Goal: Task Accomplishment & Management: Use online tool/utility

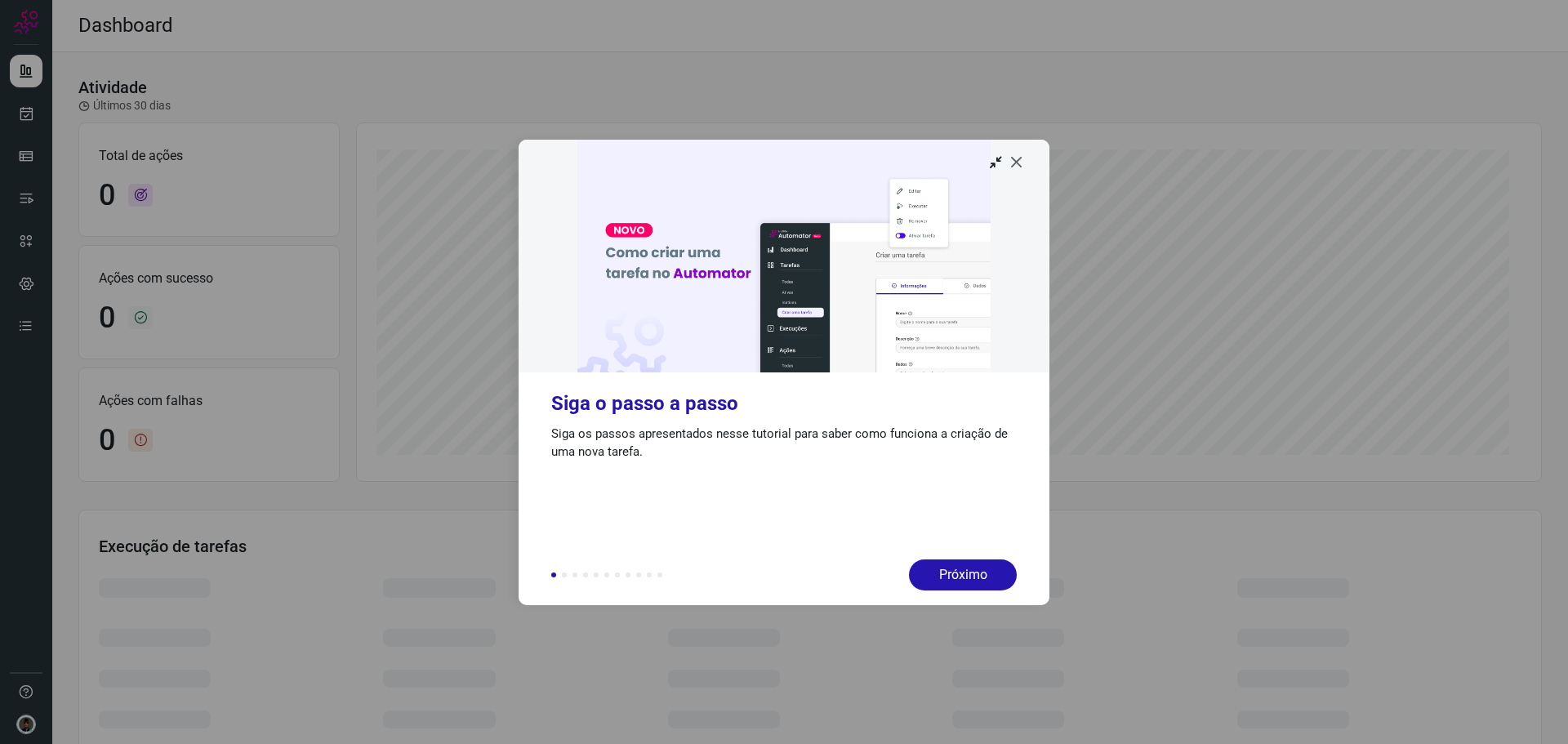
click at [1021, 166] on icon at bounding box center [1017, 162] width 16 height 16
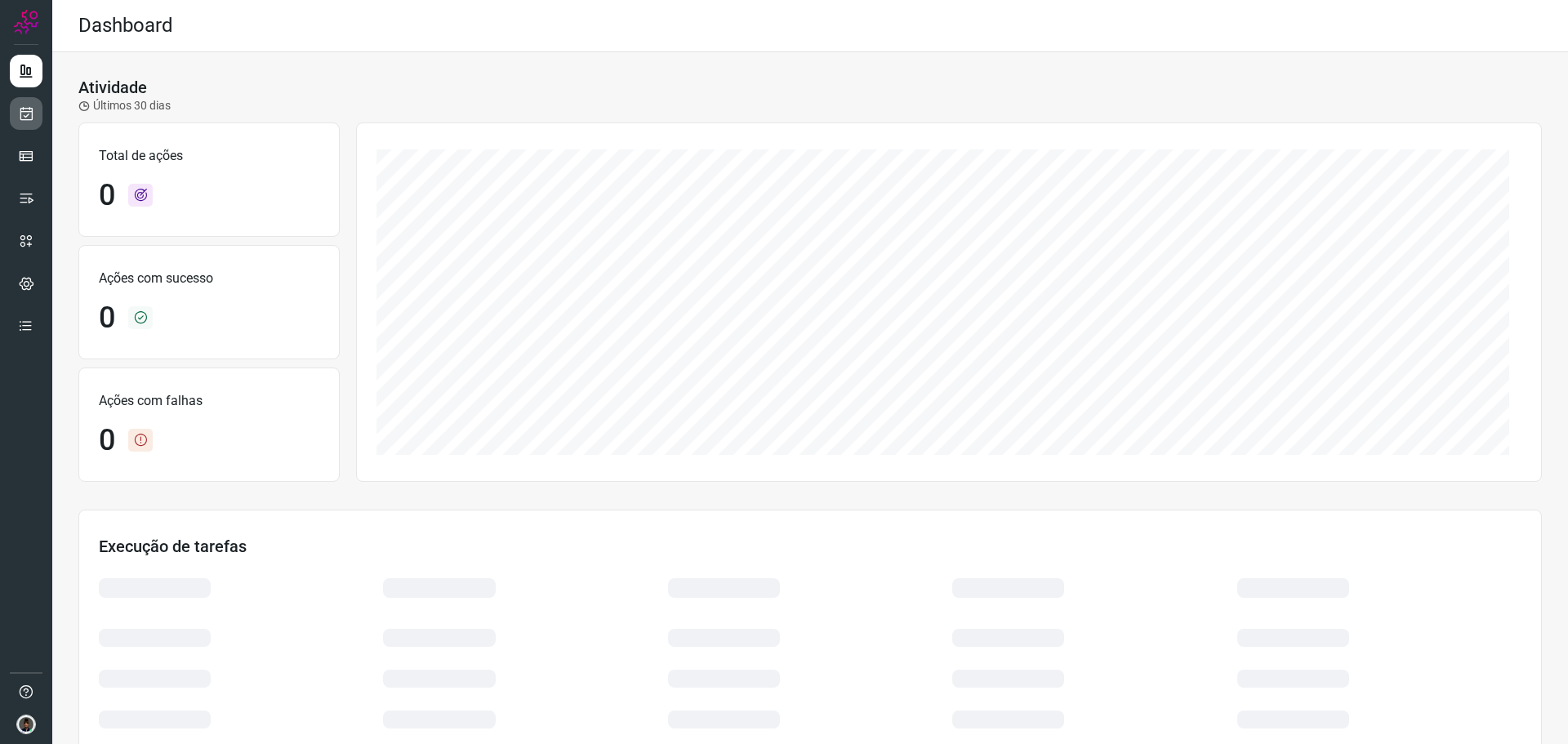
click at [31, 121] on link at bounding box center [26, 113] width 32 height 32
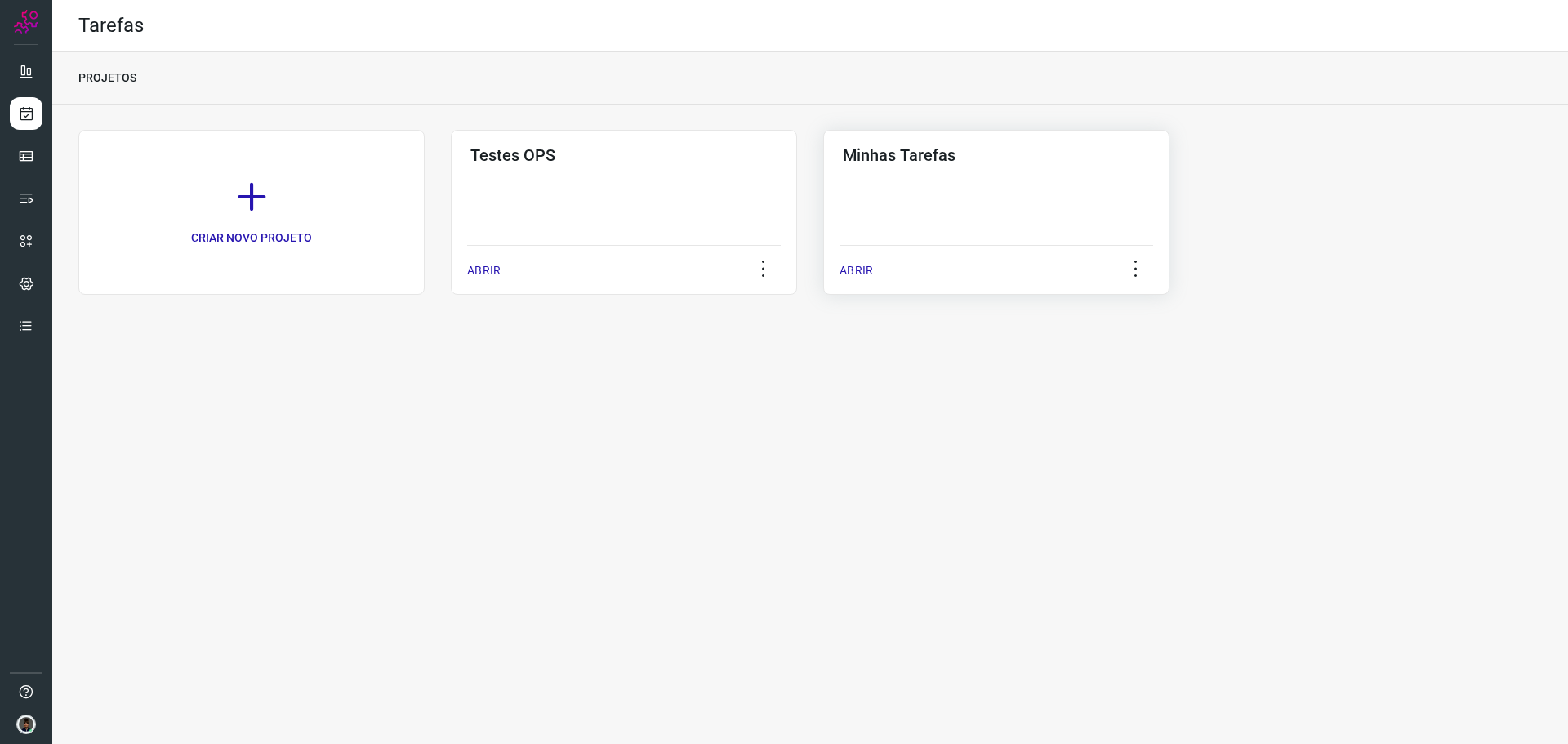
click at [914, 201] on div "Minhas Tarefas ABRIR" at bounding box center [996, 211] width 347 height 165
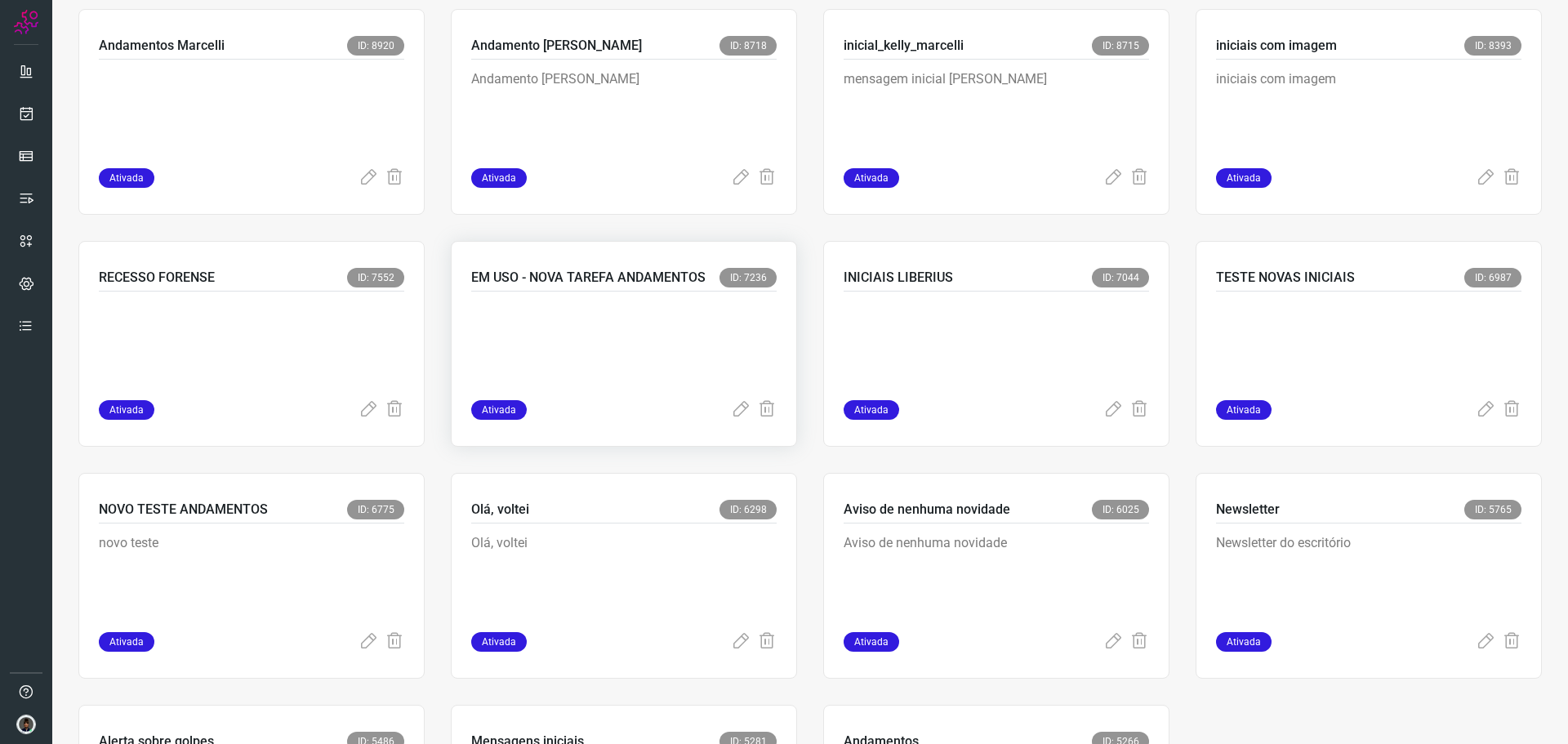
click at [662, 304] on p at bounding box center [594, 342] width 245 height 82
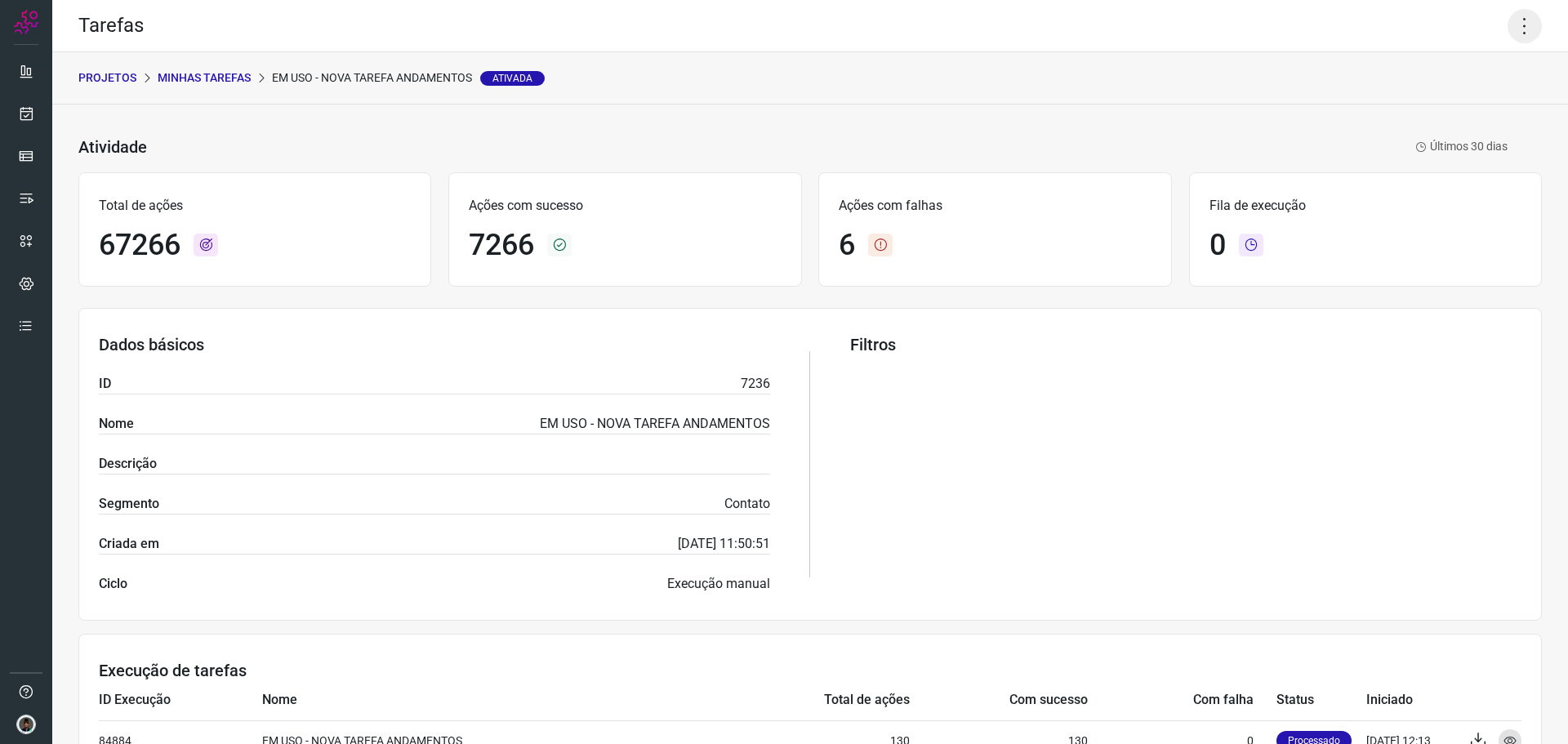
click at [1508, 29] on icon at bounding box center [1525, 26] width 34 height 34
click at [1435, 103] on li "Executar" at bounding box center [1455, 106] width 149 height 26
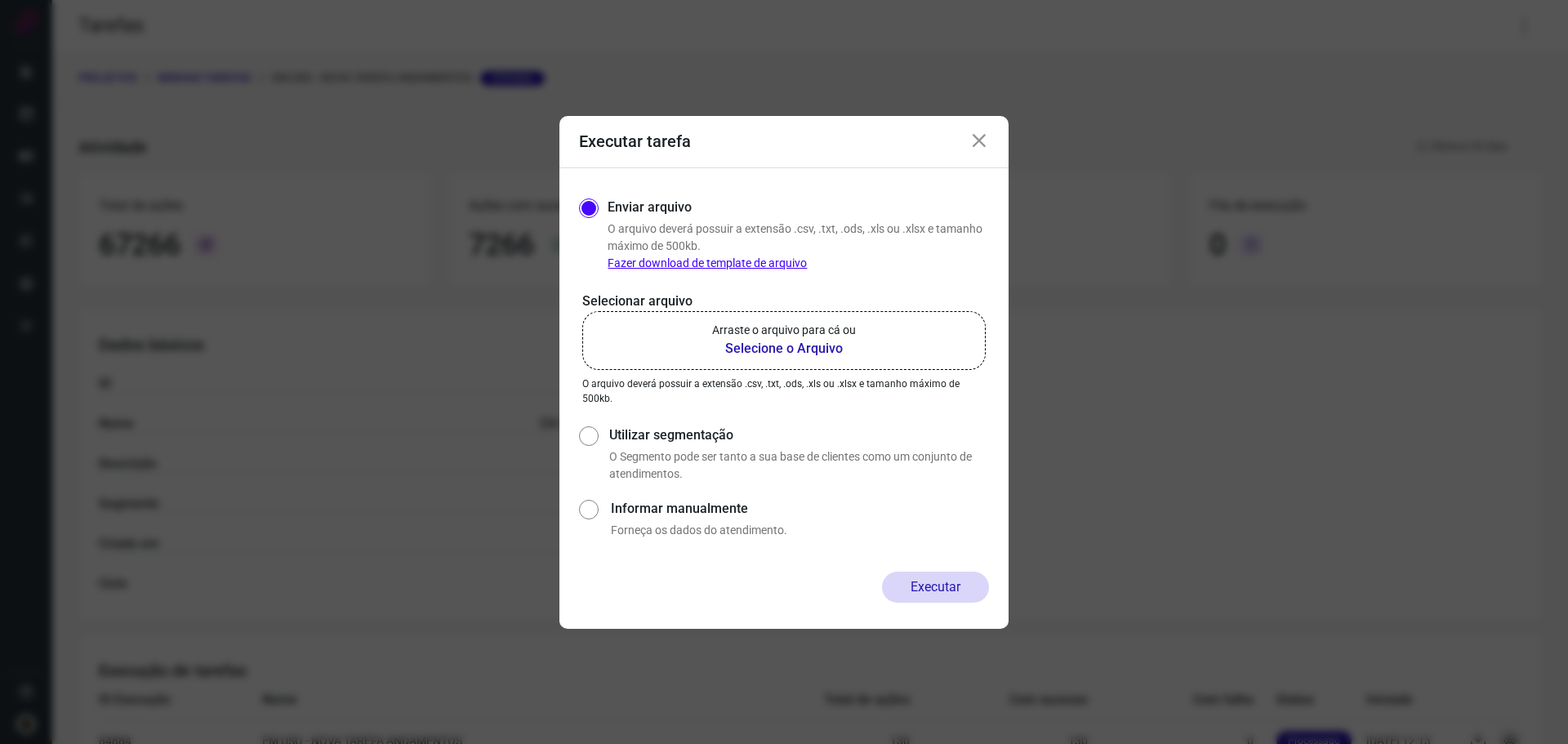
click at [798, 339] on b "Selecione o Arquivo" at bounding box center [784, 349] width 144 height 20
click at [0, 0] on input "Arraste o arquivo para cá ou Selecione o Arquivo" at bounding box center [0, 0] width 0 height 0
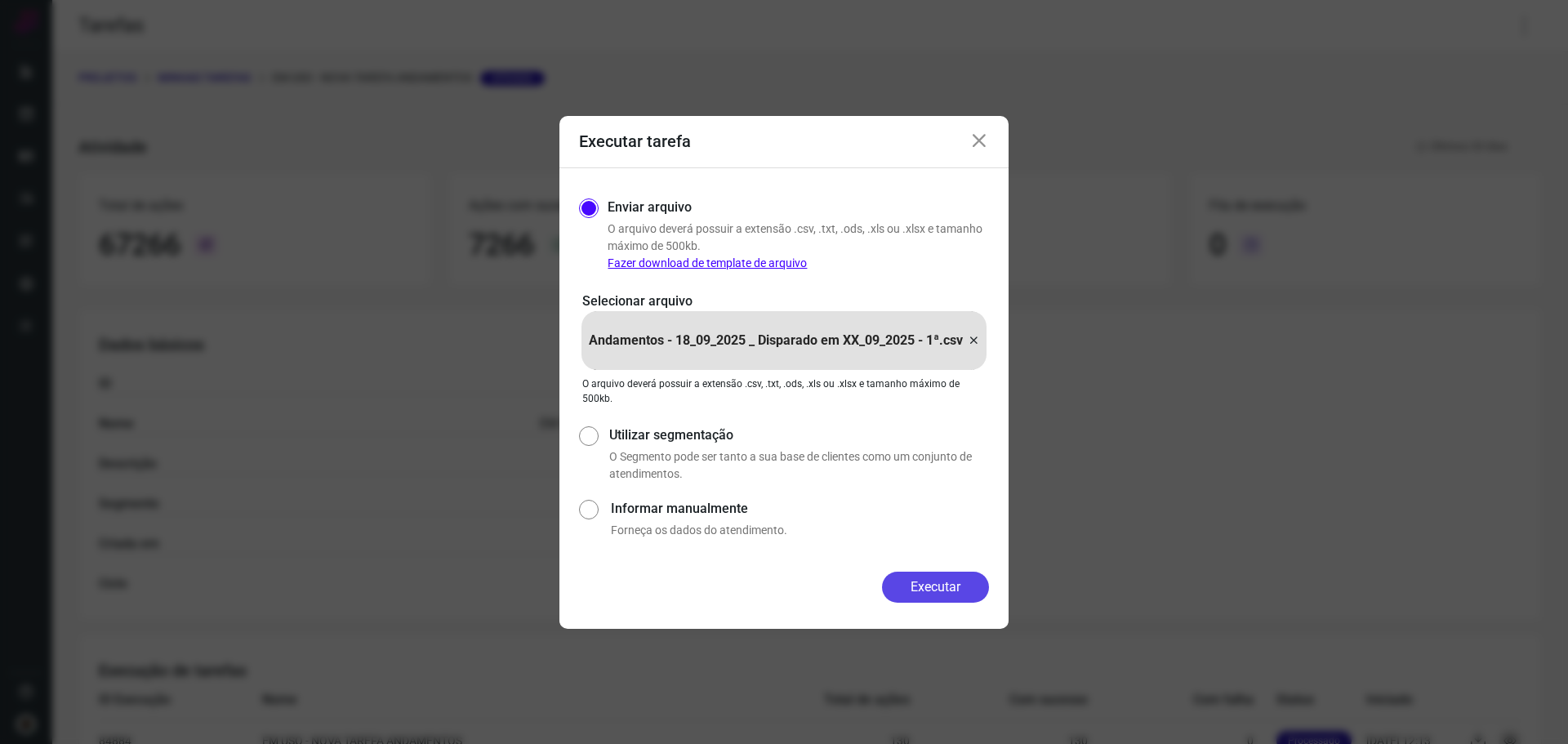
click at [938, 578] on button "Executar" at bounding box center [935, 587] width 107 height 31
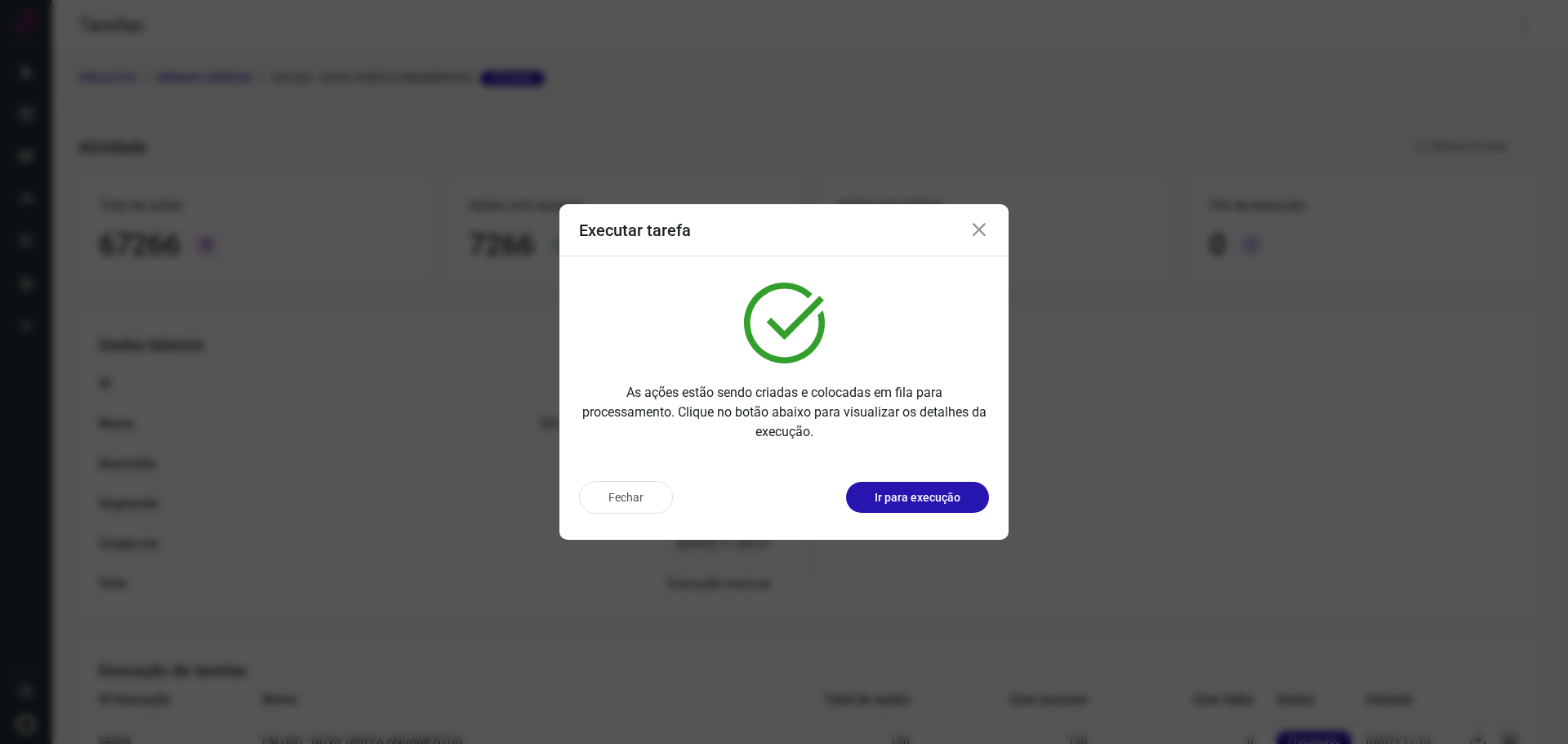
click at [974, 223] on icon at bounding box center [979, 230] width 20 height 20
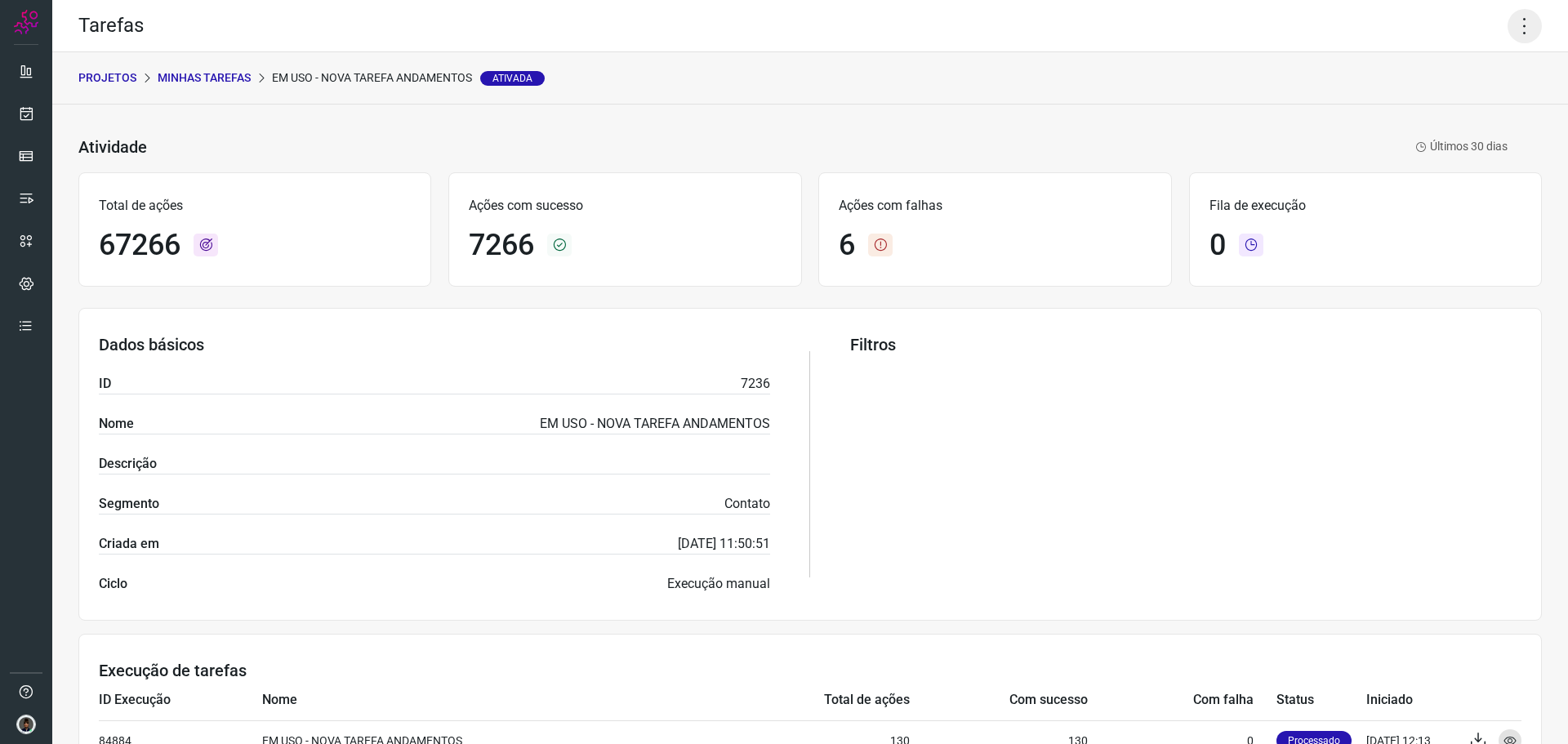
click at [1508, 32] on icon at bounding box center [1525, 26] width 34 height 34
click at [1410, 111] on icon at bounding box center [1401, 107] width 16 height 16
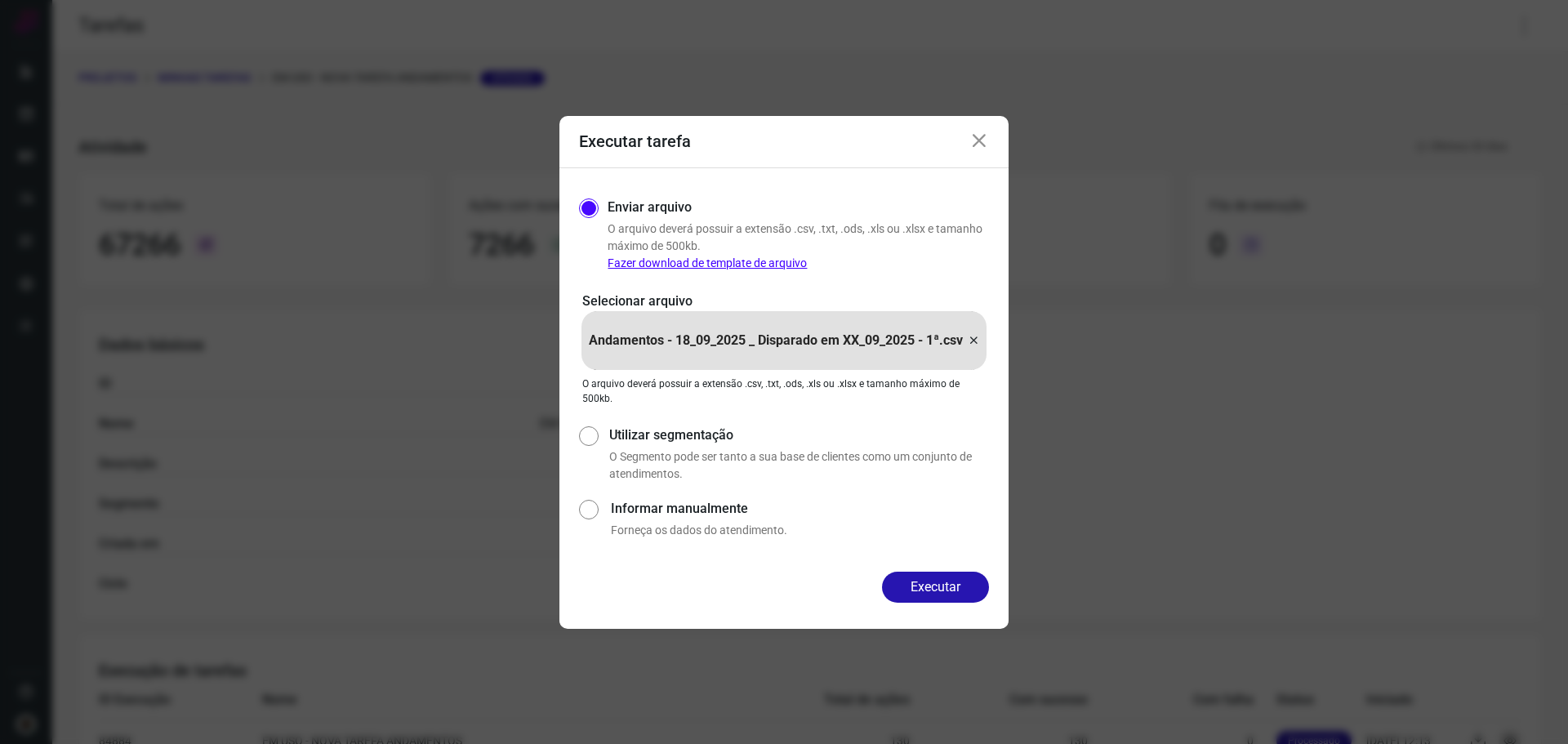
click at [983, 333] on div "Andamentos - 18_09_2025 _ Disparado em XX_09_2025 - 1ª.csv" at bounding box center [784, 340] width 405 height 58
click at [0, 0] on input "Andamentos - 18_09_2025 _ Disparado em XX_09_2025 - 1ª.csv" at bounding box center [0, 0] width 0 height 0
click at [940, 587] on button "Executar" at bounding box center [935, 587] width 107 height 31
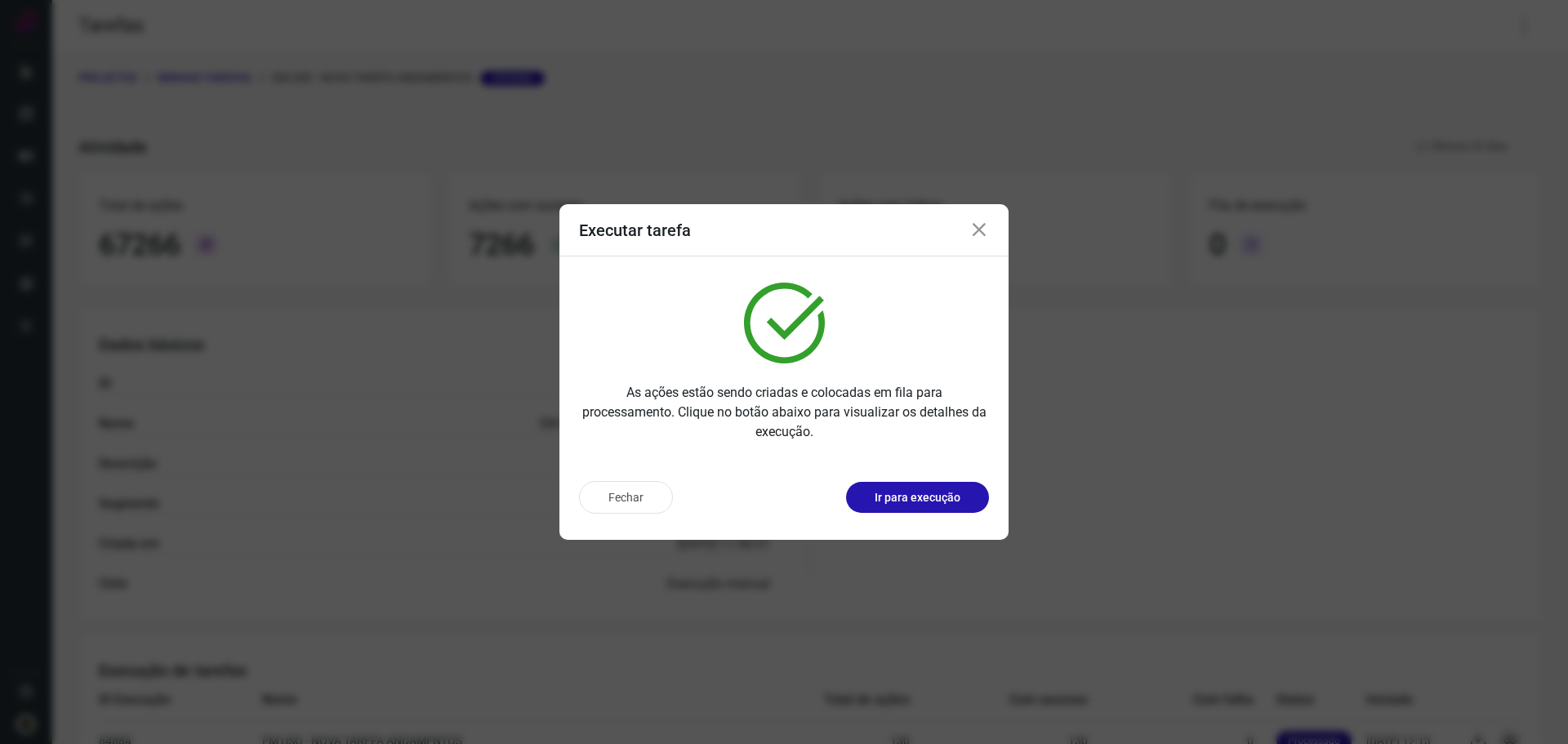
click at [988, 230] on icon at bounding box center [979, 230] width 20 height 20
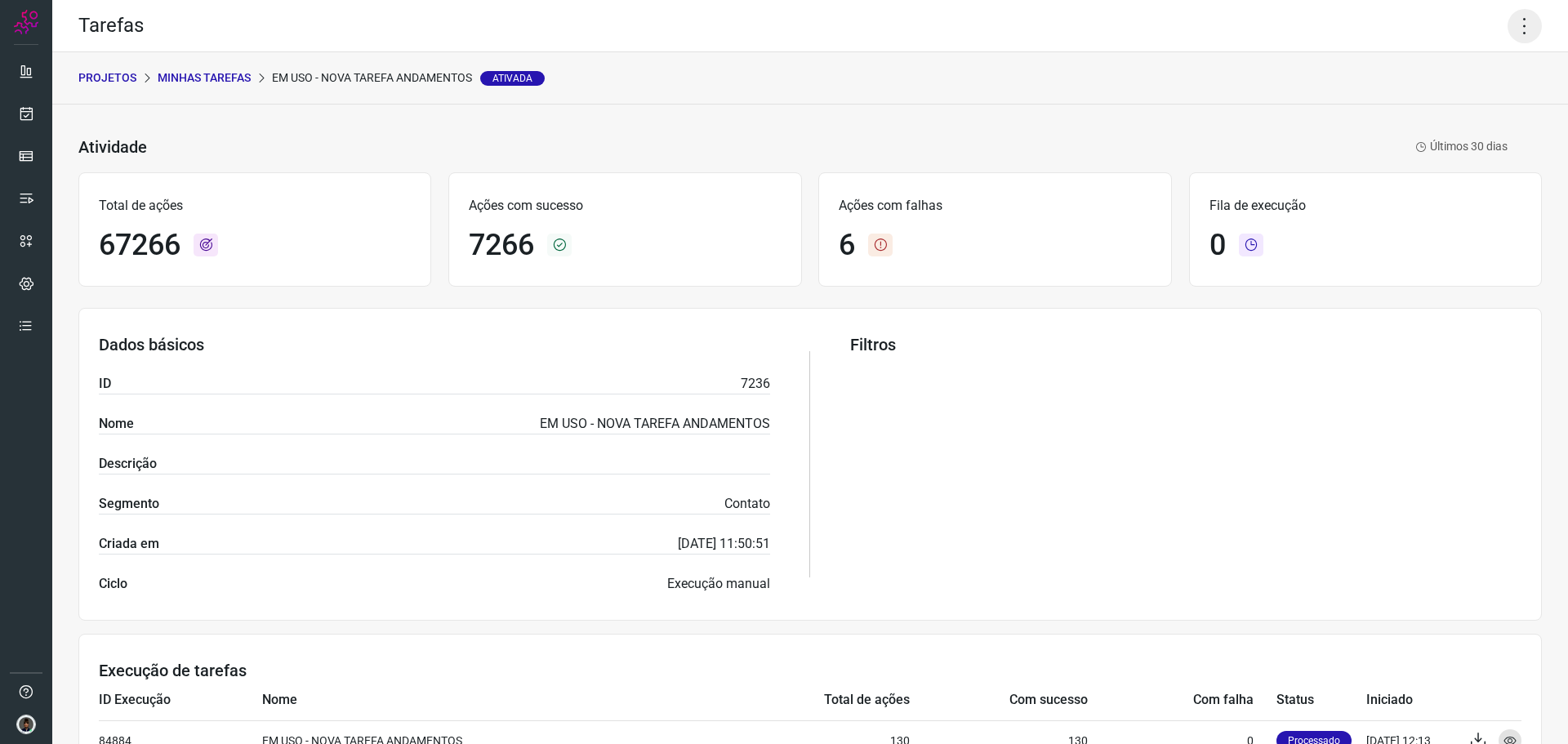
click at [1513, 37] on icon at bounding box center [1525, 26] width 34 height 34
click at [1428, 106] on li "Executar" at bounding box center [1455, 106] width 149 height 26
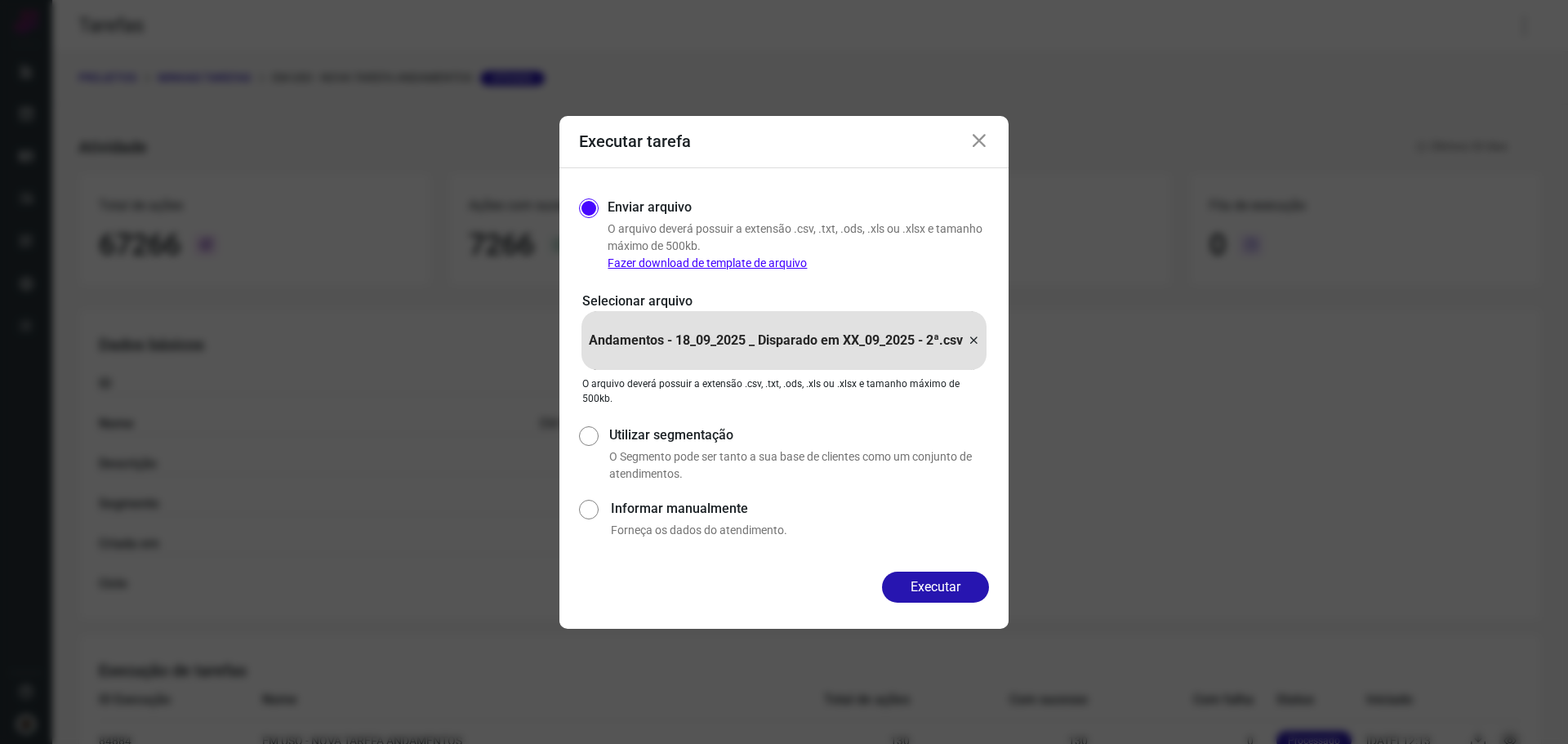
click at [977, 344] on icon at bounding box center [973, 341] width 14 height 20
click at [0, 0] on input "Andamentos - 18_09_2025 _ Disparado em XX_09_2025 - 2ª.csv" at bounding box center [0, 0] width 0 height 0
drag, startPoint x: 926, startPoint y: 556, endPoint x: 926, endPoint y: 570, distance: 14.0
click at [926, 557] on div "Enviar arquivo O arquivo [PERSON_NAME] possuir a extensão .csv, .txt, .ods, .xl…" at bounding box center [784, 370] width 449 height 403
click at [927, 590] on button "Executar" at bounding box center [935, 587] width 107 height 31
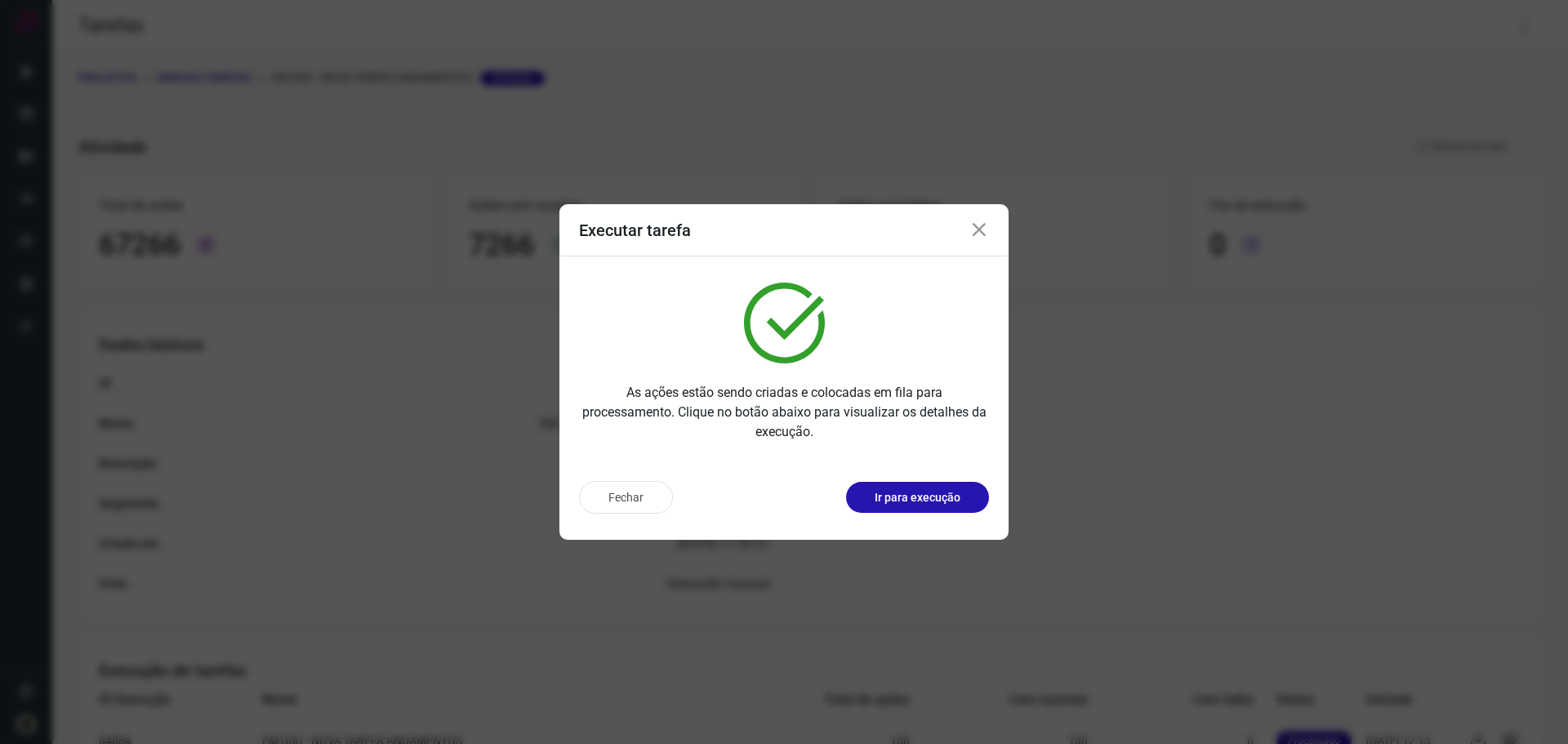
click at [991, 225] on div "Executar tarefa" at bounding box center [784, 230] width 449 height 52
drag, startPoint x: 975, startPoint y: 234, endPoint x: 1043, endPoint y: 217, distance: 70.1
click at [979, 234] on icon at bounding box center [979, 230] width 20 height 20
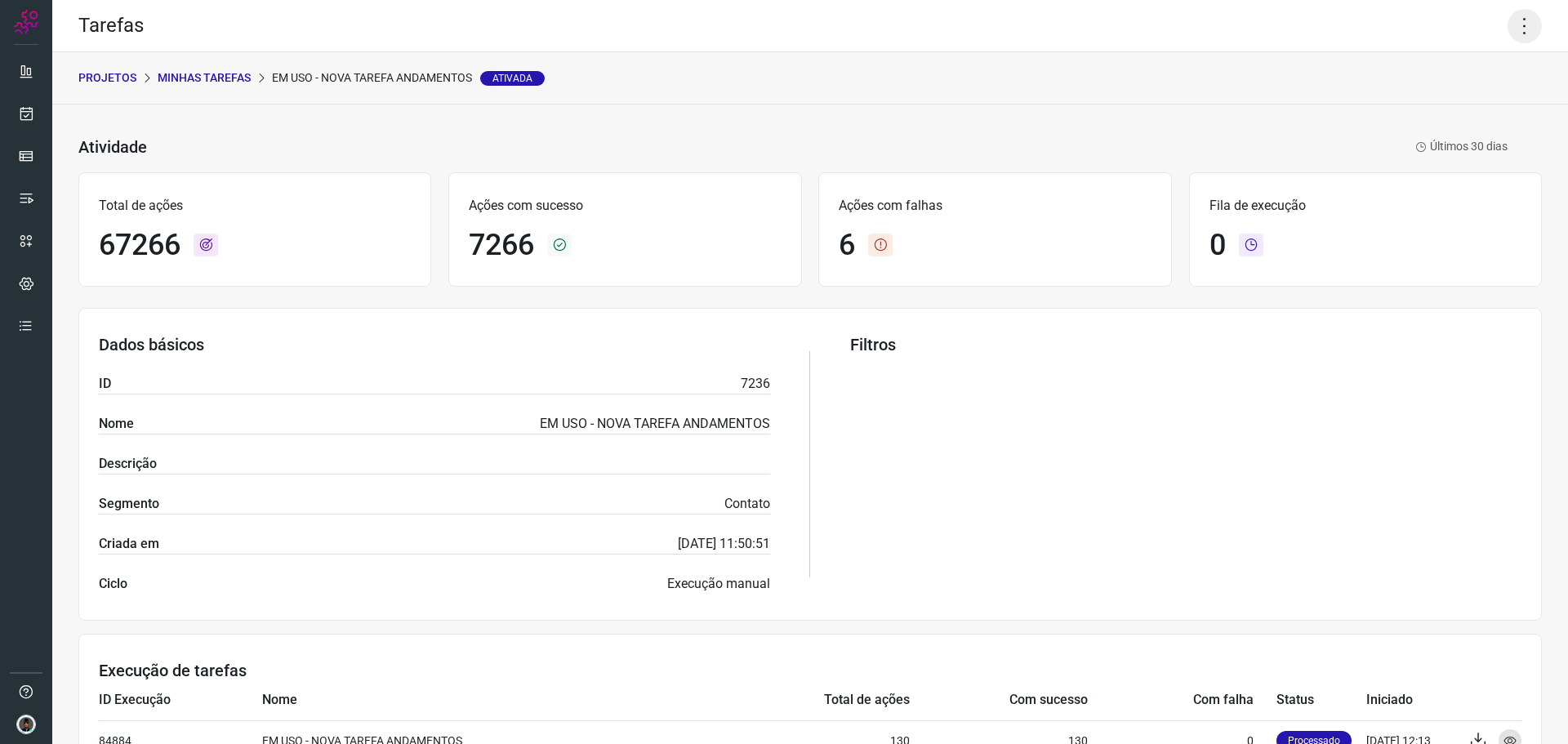
click at [1526, 37] on icon at bounding box center [1525, 26] width 34 height 34
click at [1451, 109] on li "Executar" at bounding box center [1455, 106] width 149 height 26
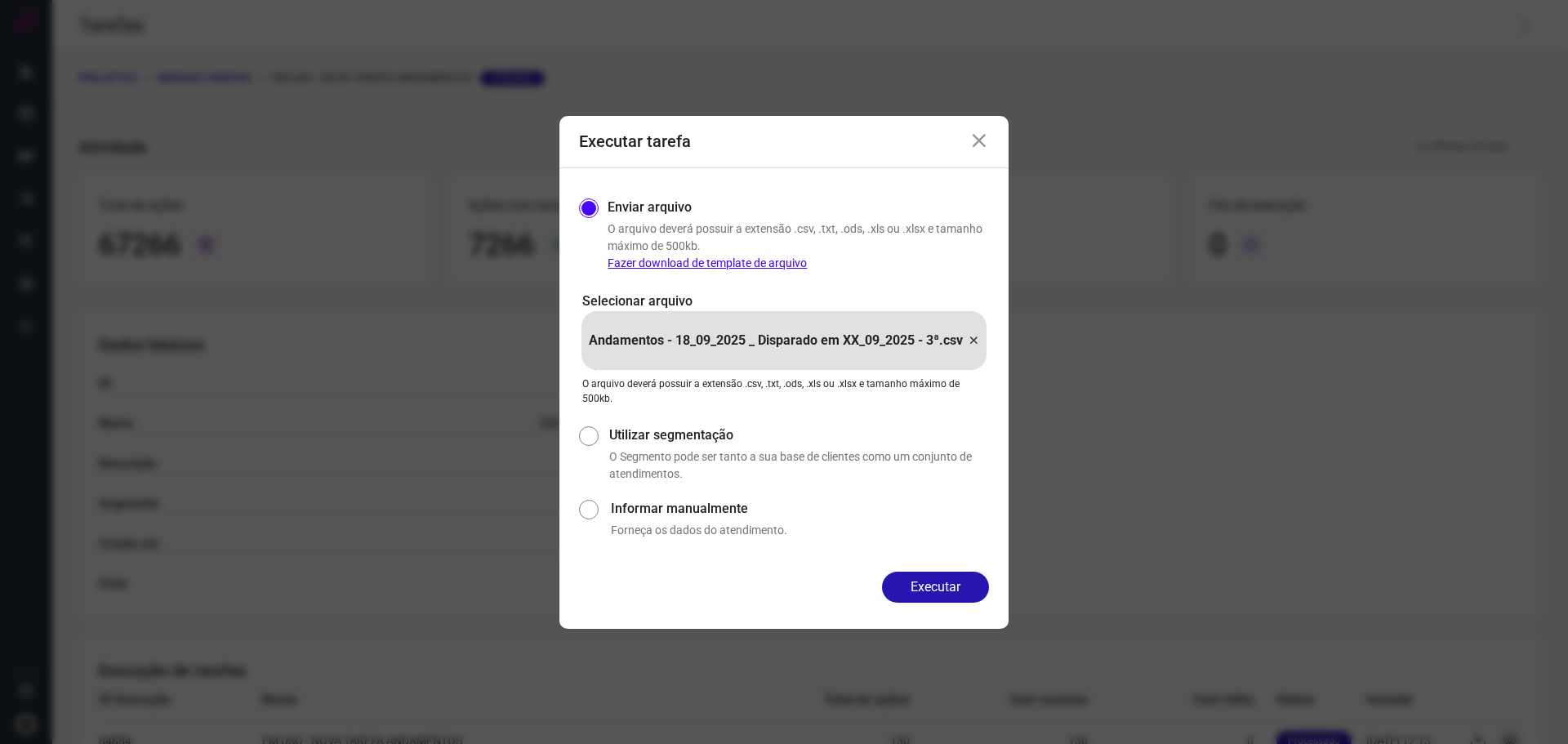
click at [982, 135] on icon at bounding box center [979, 141] width 20 height 20
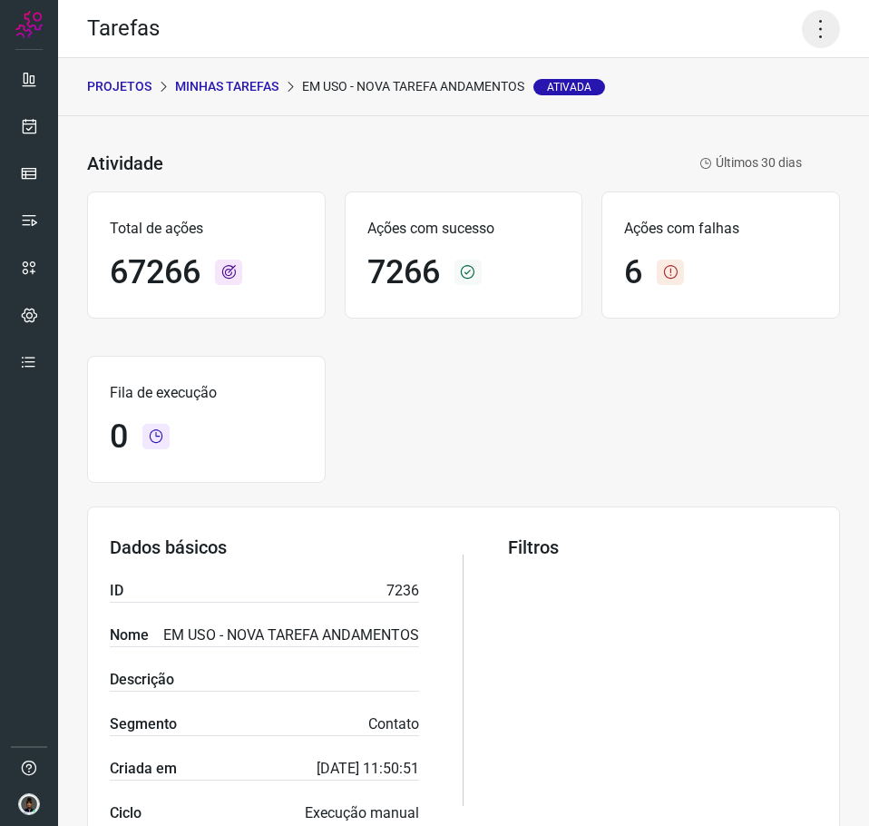
click at [815, 31] on icon at bounding box center [821, 29] width 38 height 38
click at [760, 109] on li "Executar" at bounding box center [743, 118] width 165 height 29
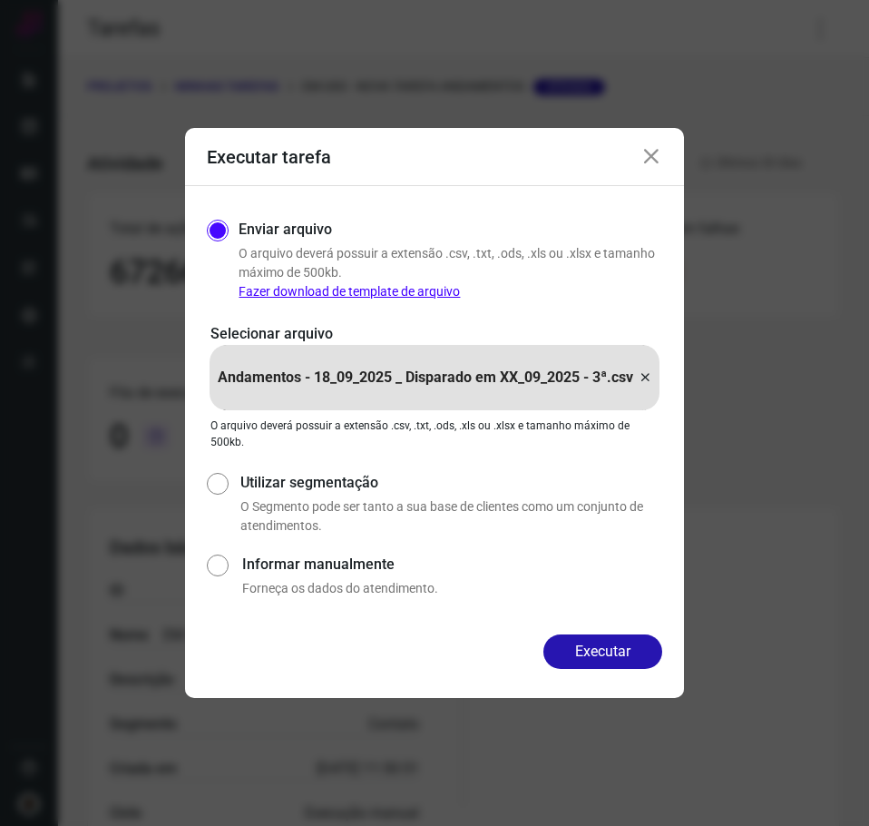
click at [652, 379] on icon at bounding box center [645, 378] width 15 height 22
click at [0, 0] on input "Andamentos - 18_09_2025 _ Disparado em XX_09_2025 - 3ª.csv" at bounding box center [0, 0] width 0 height 0
click at [593, 654] on button "Executar" at bounding box center [603, 651] width 119 height 34
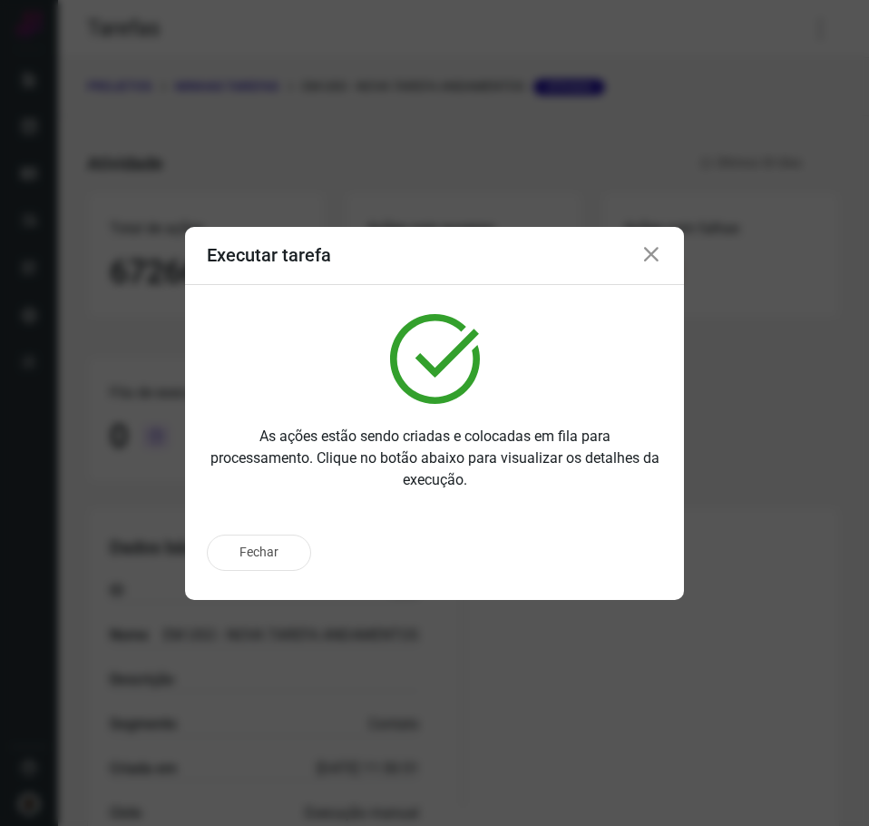
click at [661, 259] on icon at bounding box center [652, 255] width 22 height 22
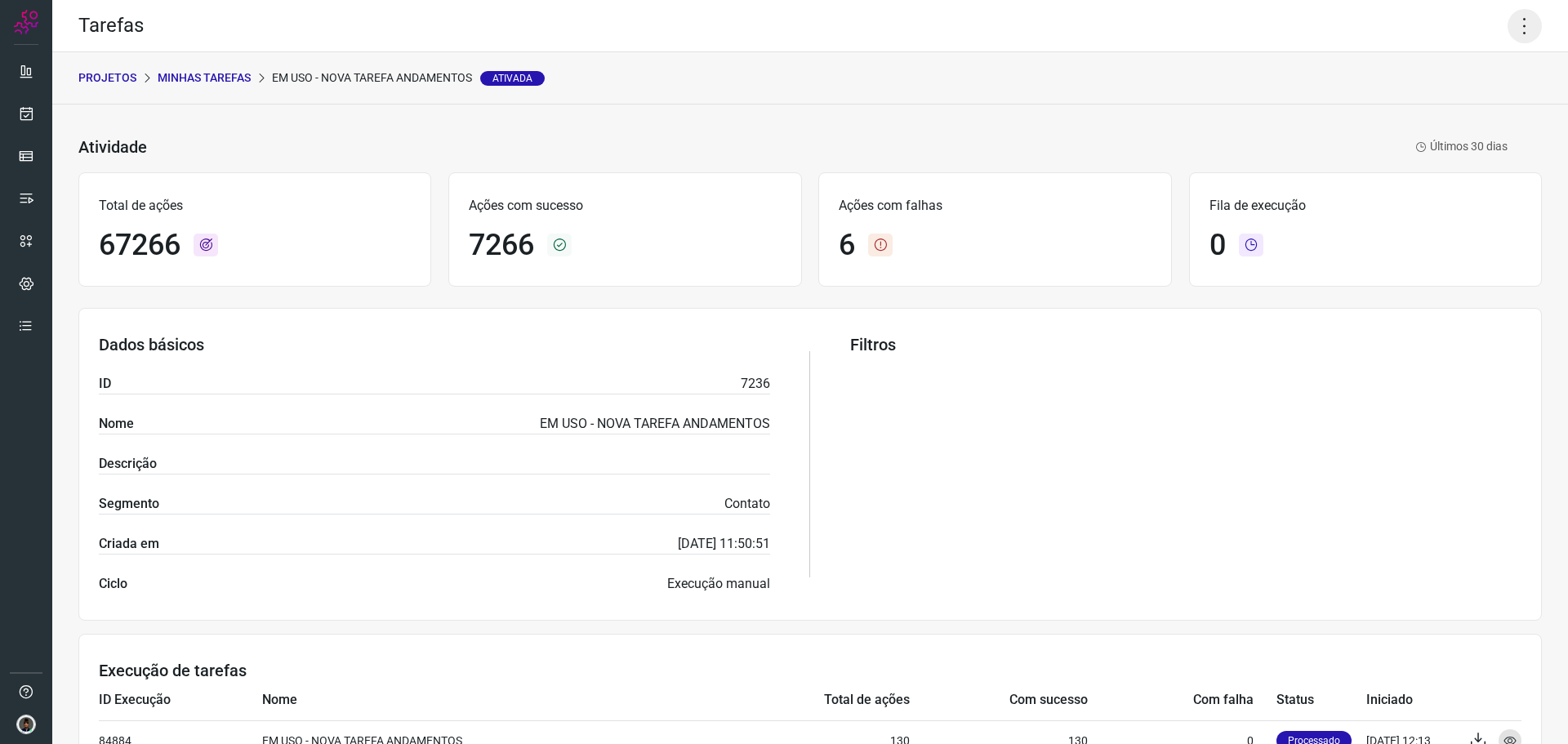
click at [1515, 22] on icon at bounding box center [1525, 26] width 34 height 34
click at [1424, 94] on li "Executar" at bounding box center [1455, 106] width 149 height 26
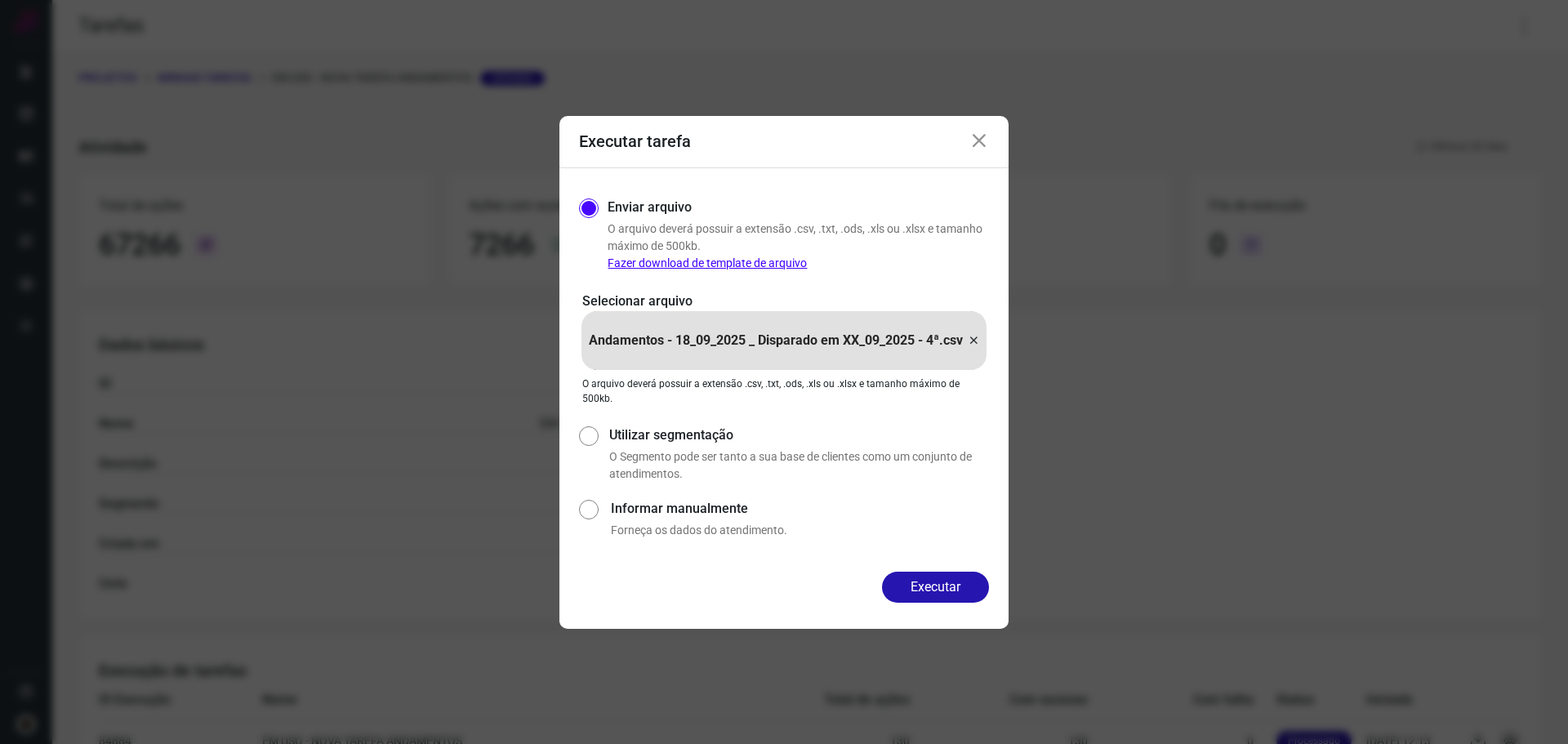
click at [974, 337] on icon at bounding box center [973, 341] width 14 height 20
click at [0, 0] on input "Andamentos - 18_09_2025 _ Disparado em XX_09_2025 - 4ª.csv" at bounding box center [0, 0] width 0 height 0
click at [949, 587] on button "Executar" at bounding box center [935, 587] width 107 height 31
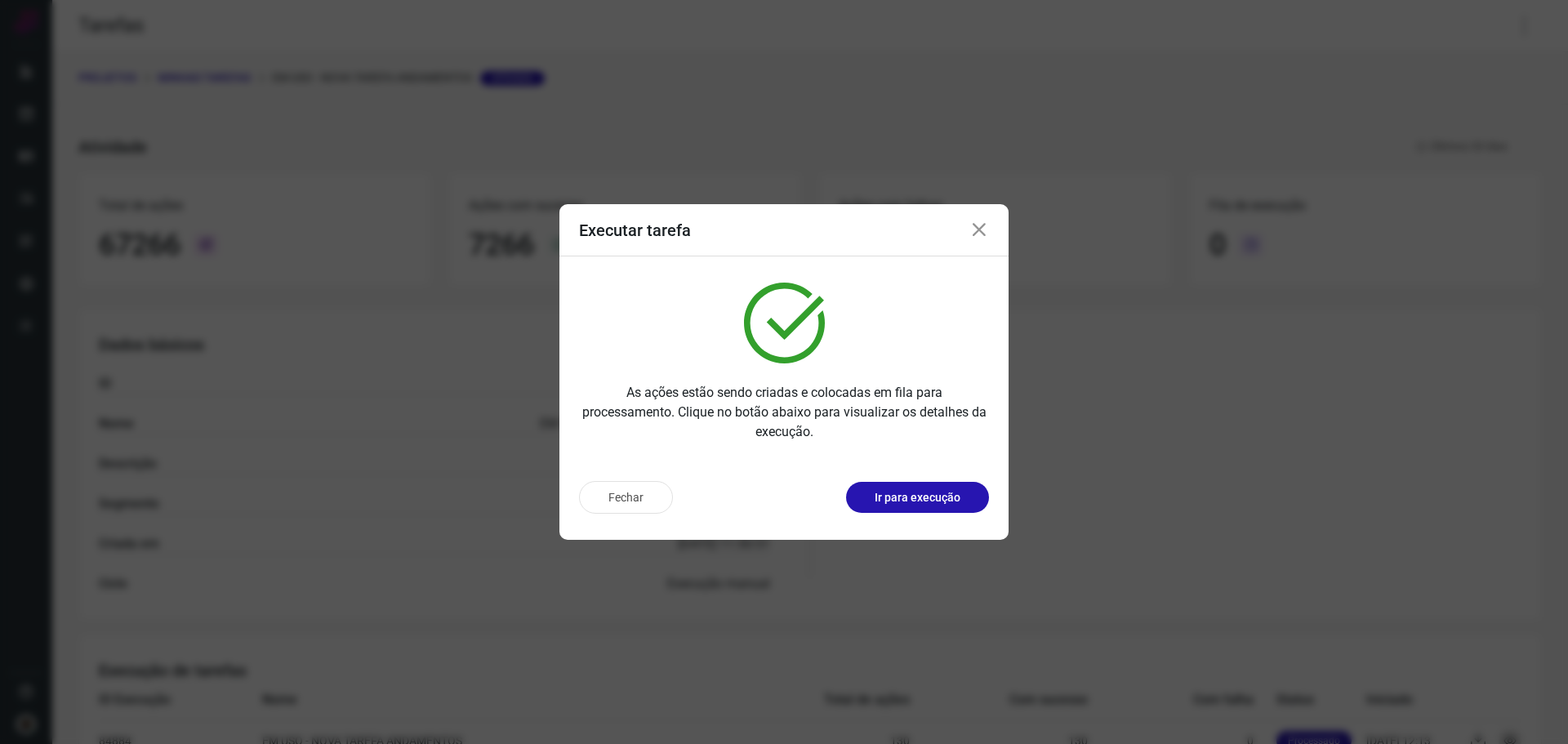
click at [981, 242] on div "Executar tarefa" at bounding box center [784, 230] width 449 height 52
click at [976, 205] on div "Executar tarefa" at bounding box center [784, 230] width 449 height 52
click at [979, 231] on icon at bounding box center [979, 230] width 20 height 20
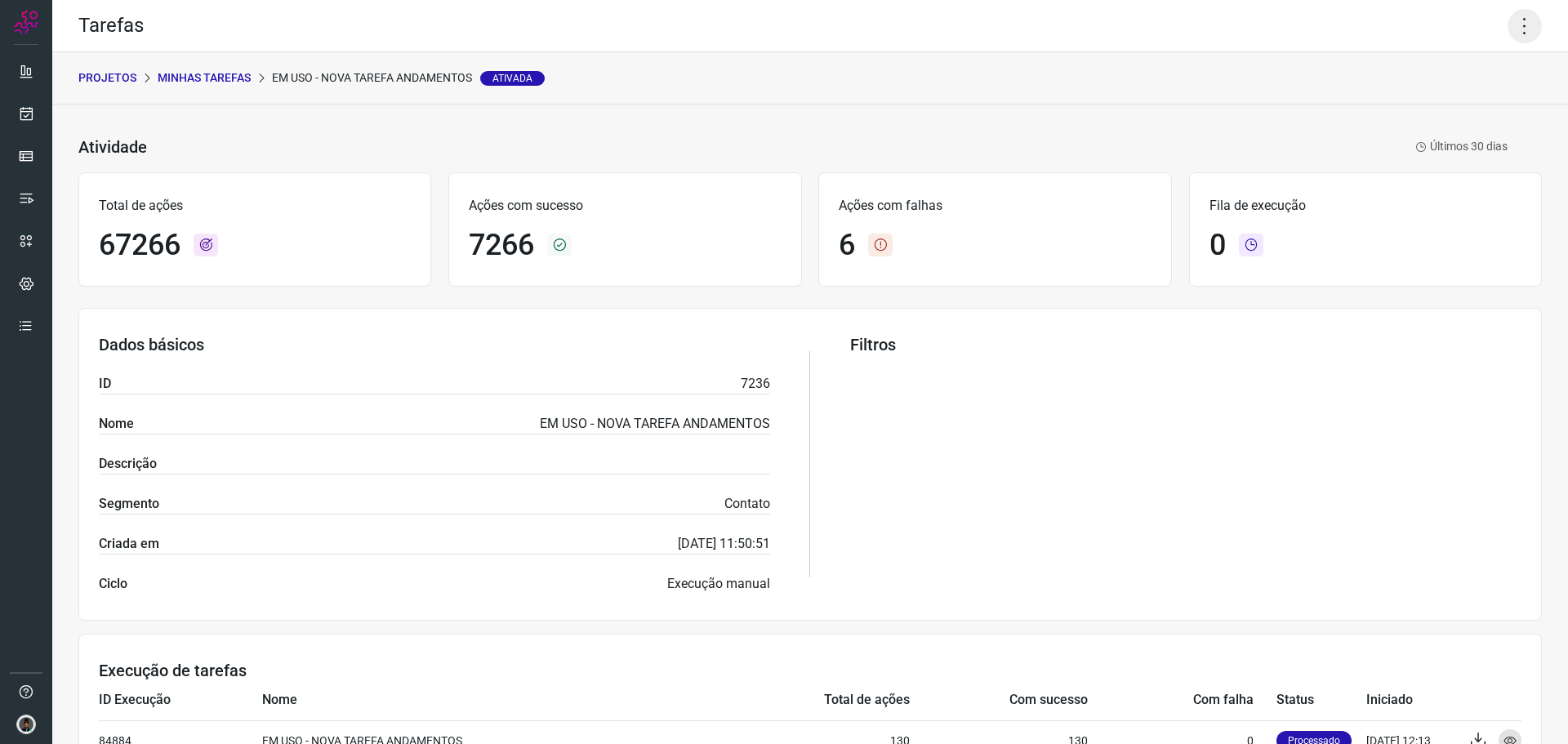
click at [1514, 25] on icon at bounding box center [1525, 26] width 34 height 34
click at [1468, 102] on li "Executar" at bounding box center [1455, 106] width 149 height 26
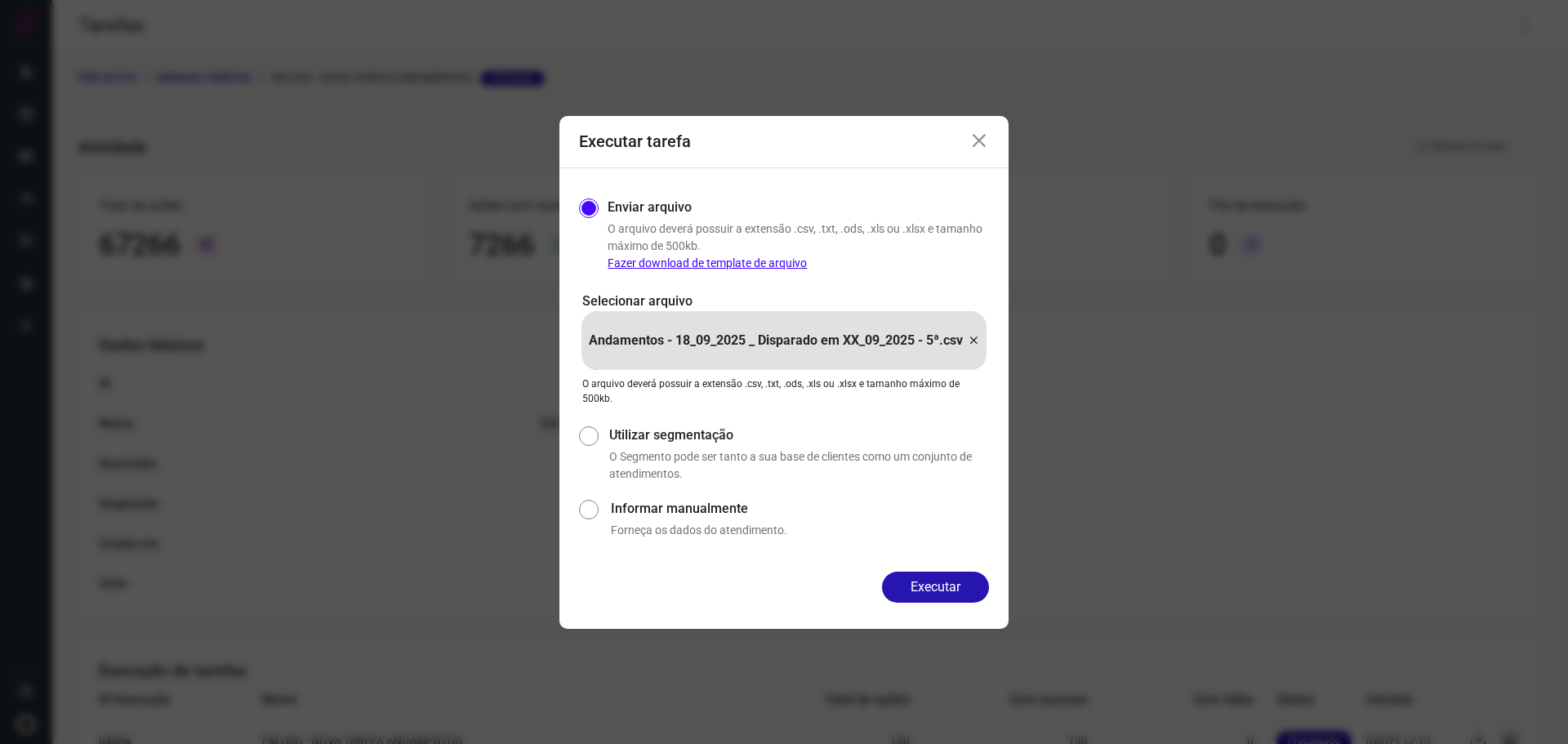
click at [981, 346] on div "Andamentos - 18_09_2025 _ Disparado em XX_09_2025 - 5ª.csv" at bounding box center [784, 340] width 405 height 58
click at [0, 0] on input "Andamentos - 18_09_2025 _ Disparado em XX_09_2025 - 5ª.csv" at bounding box center [0, 0] width 0 height 0
click at [983, 340] on div "Andamentos - 18_09_2025 _ Disparado em XX_09_2025 - 5ª.csv" at bounding box center [784, 340] width 405 height 58
click at [0, 0] on input "Andamentos - 18_09_2025 _ Disparado em XX_09_2025 - 5ª.csv" at bounding box center [0, 0] width 0 height 0
drag, startPoint x: 948, startPoint y: 570, endPoint x: 952, endPoint y: 588, distance: 18.4
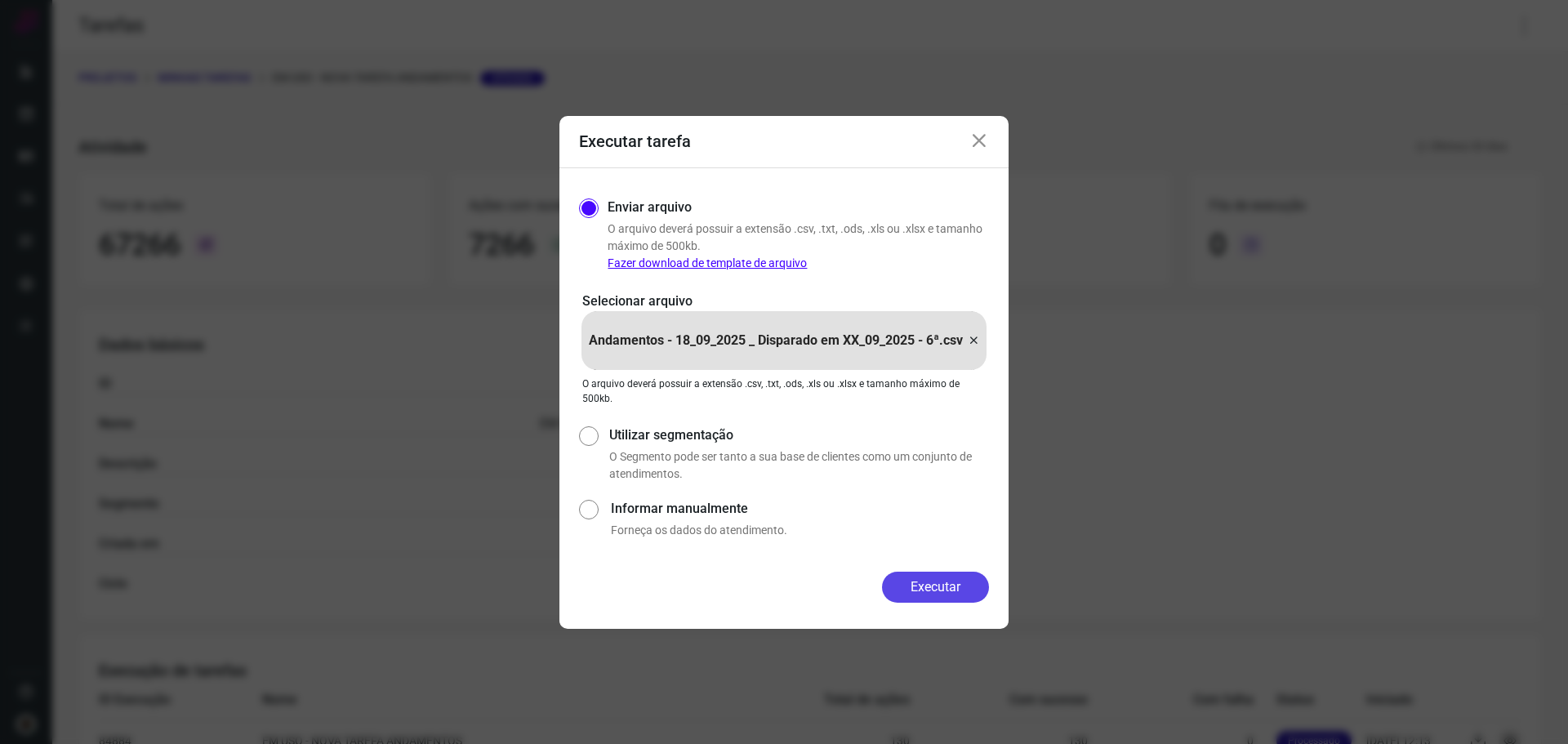
click at [949, 570] on div "Enviar arquivo O arquivo [PERSON_NAME] possuir a extensão .csv, .txt, .ods, .xl…" at bounding box center [784, 370] width 449 height 403
click at [953, 596] on button "Executar" at bounding box center [935, 587] width 107 height 31
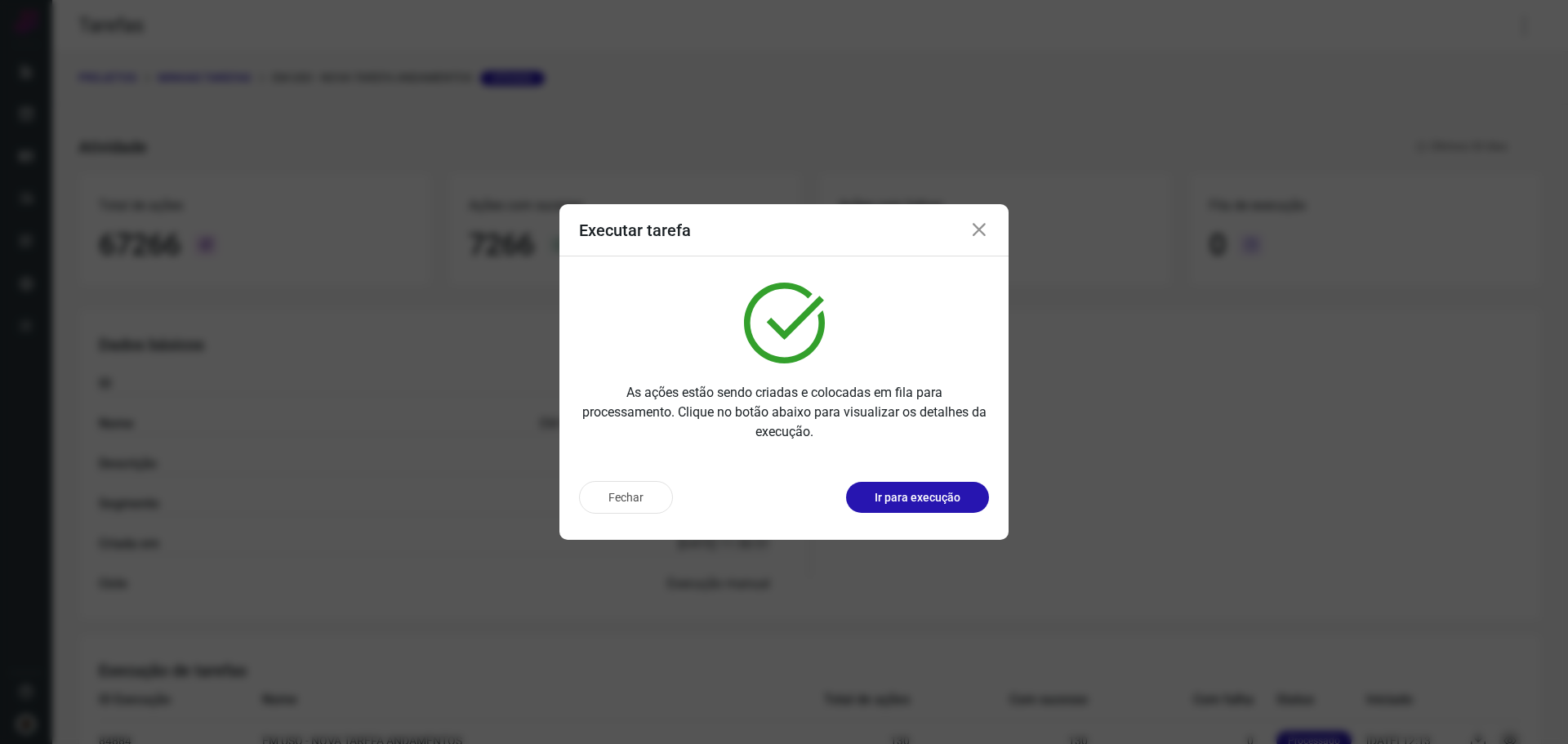
click at [980, 227] on icon at bounding box center [979, 230] width 20 height 20
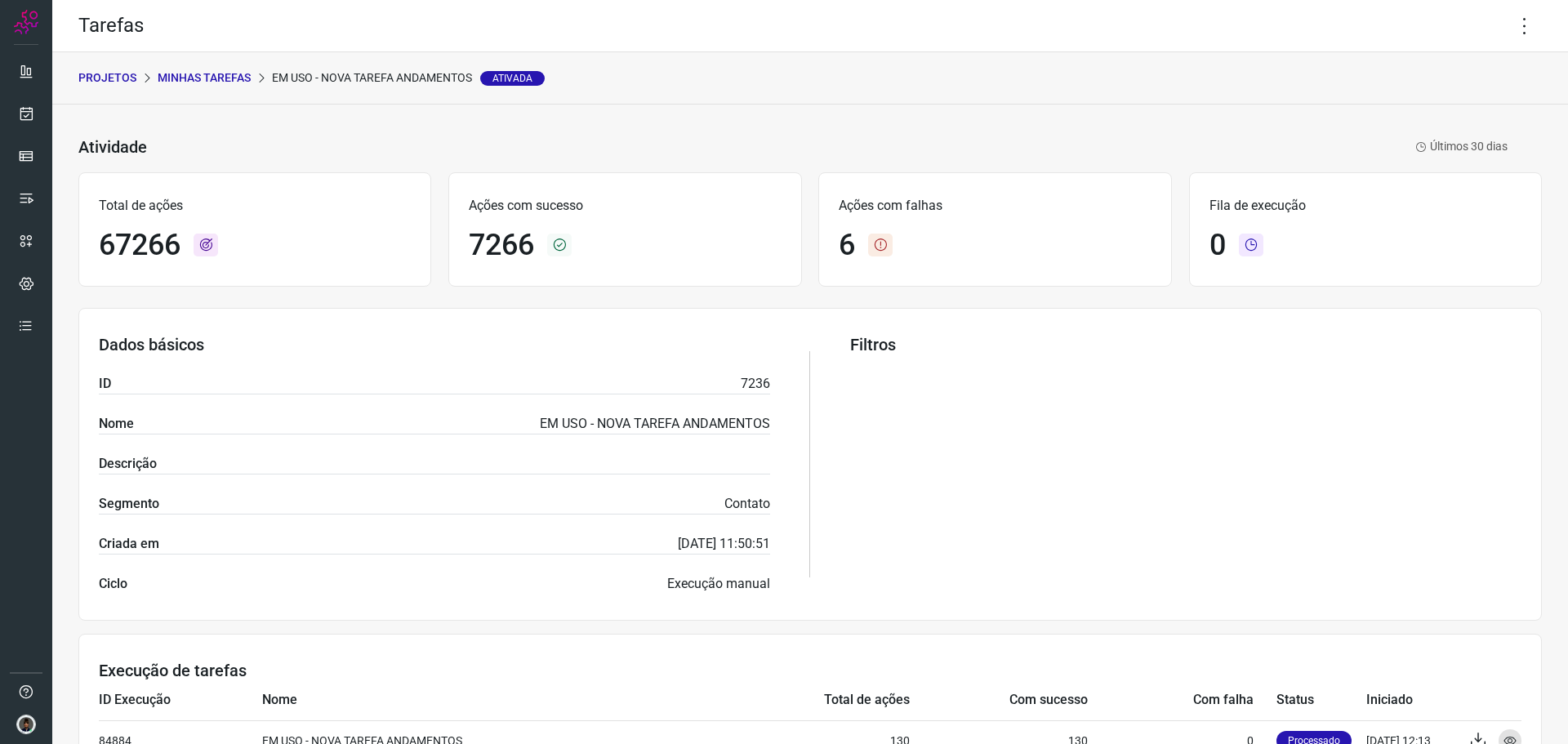
click at [216, 85] on p "Minhas Tarefas" at bounding box center [203, 77] width 93 height 17
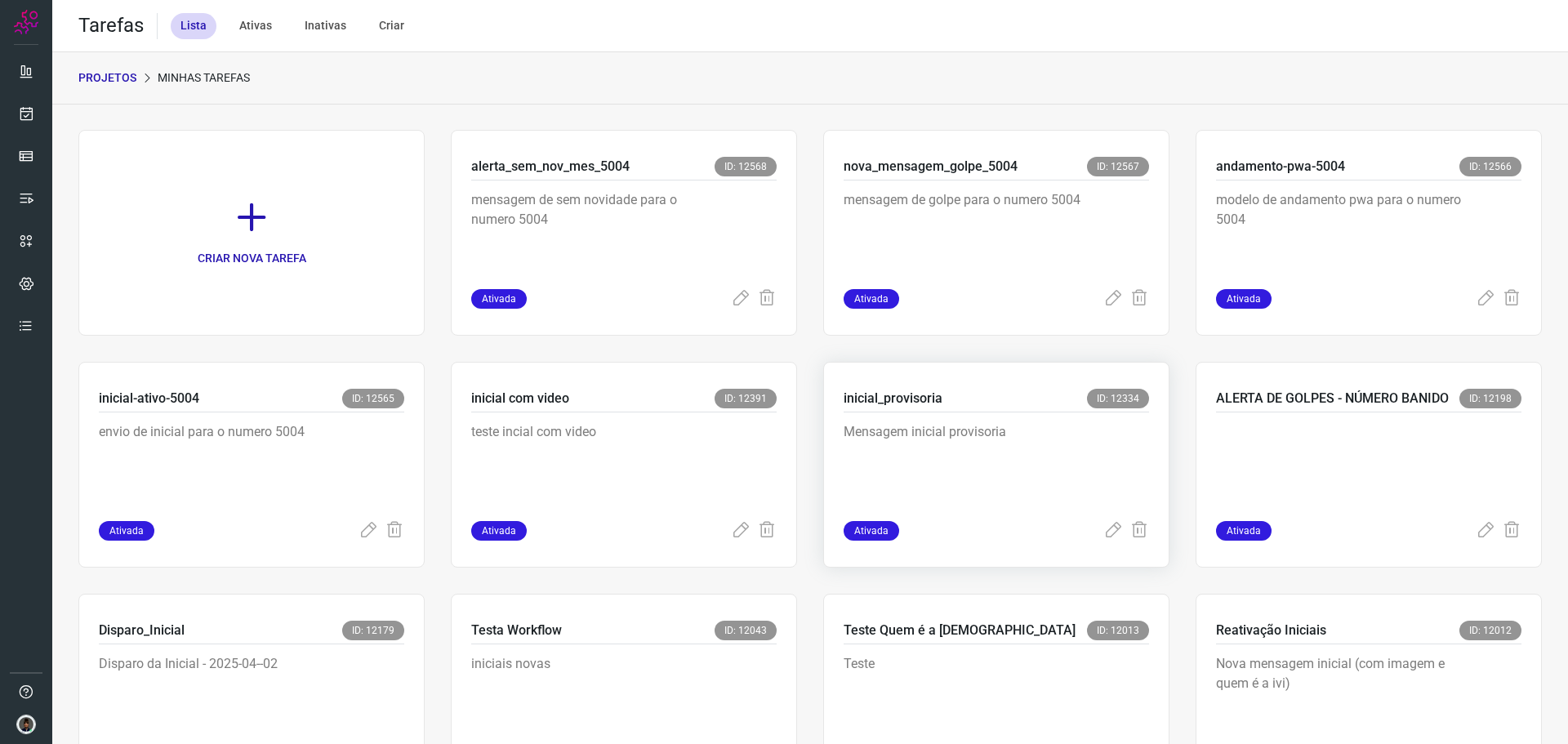
click at [887, 430] on p "Mensagem inicial provisoria" at bounding box center [966, 462] width 245 height 82
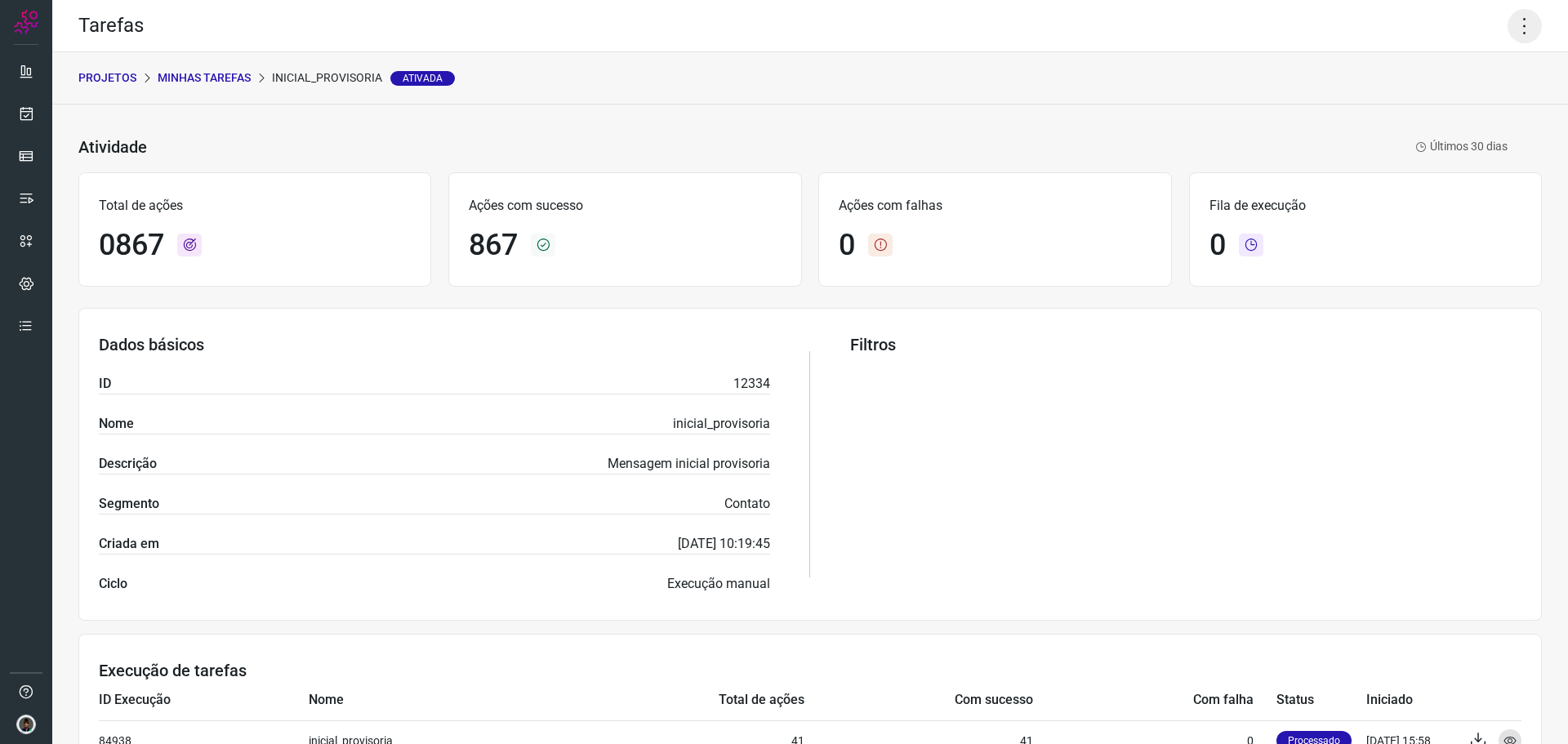
click at [1508, 27] on icon at bounding box center [1525, 26] width 34 height 34
click at [1444, 107] on li "Executar" at bounding box center [1455, 106] width 149 height 26
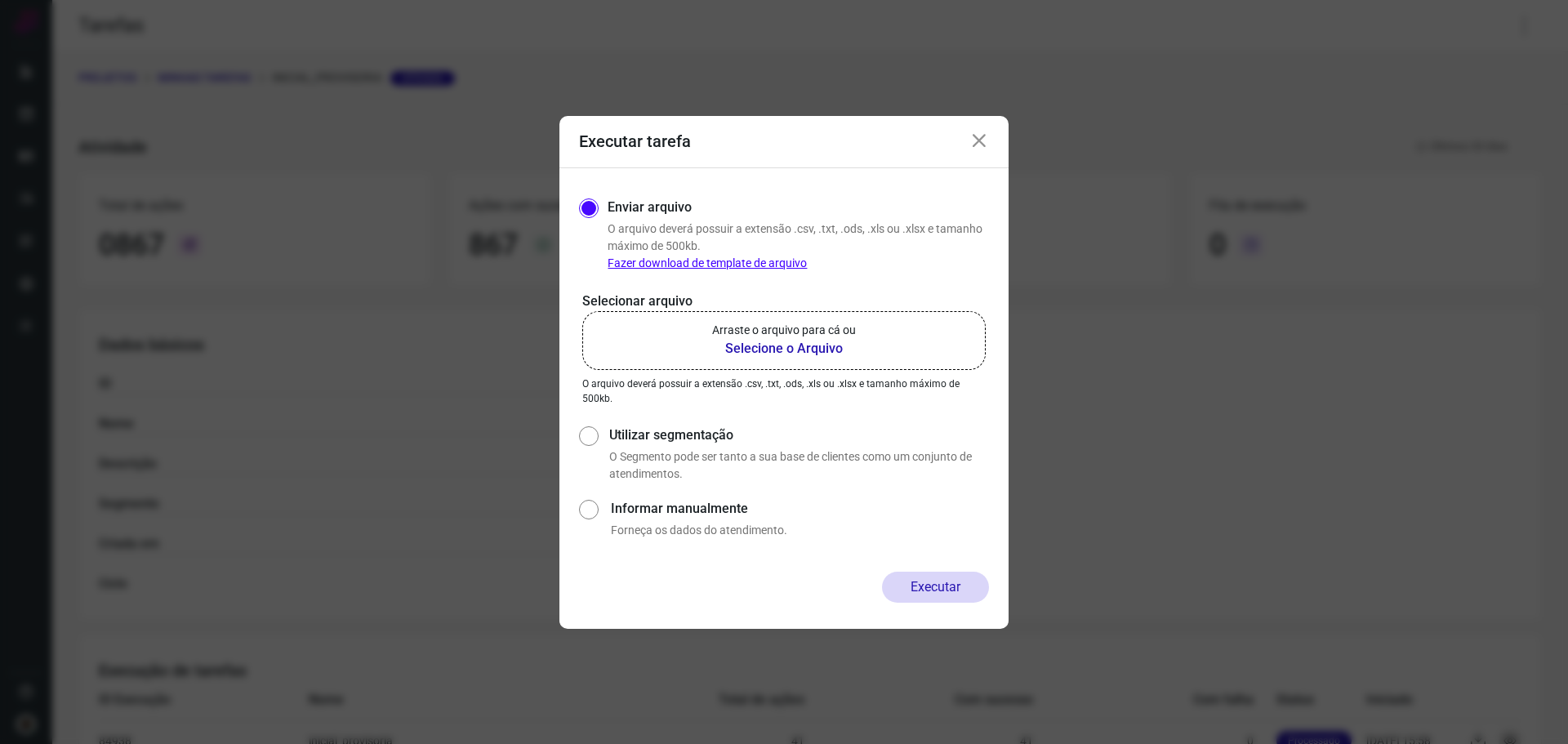
click at [806, 347] on b "Selecione o Arquivo" at bounding box center [784, 349] width 144 height 20
click at [0, 0] on input "Arraste o arquivo para cá ou Selecione o Arquivo" at bounding box center [0, 0] width 0 height 0
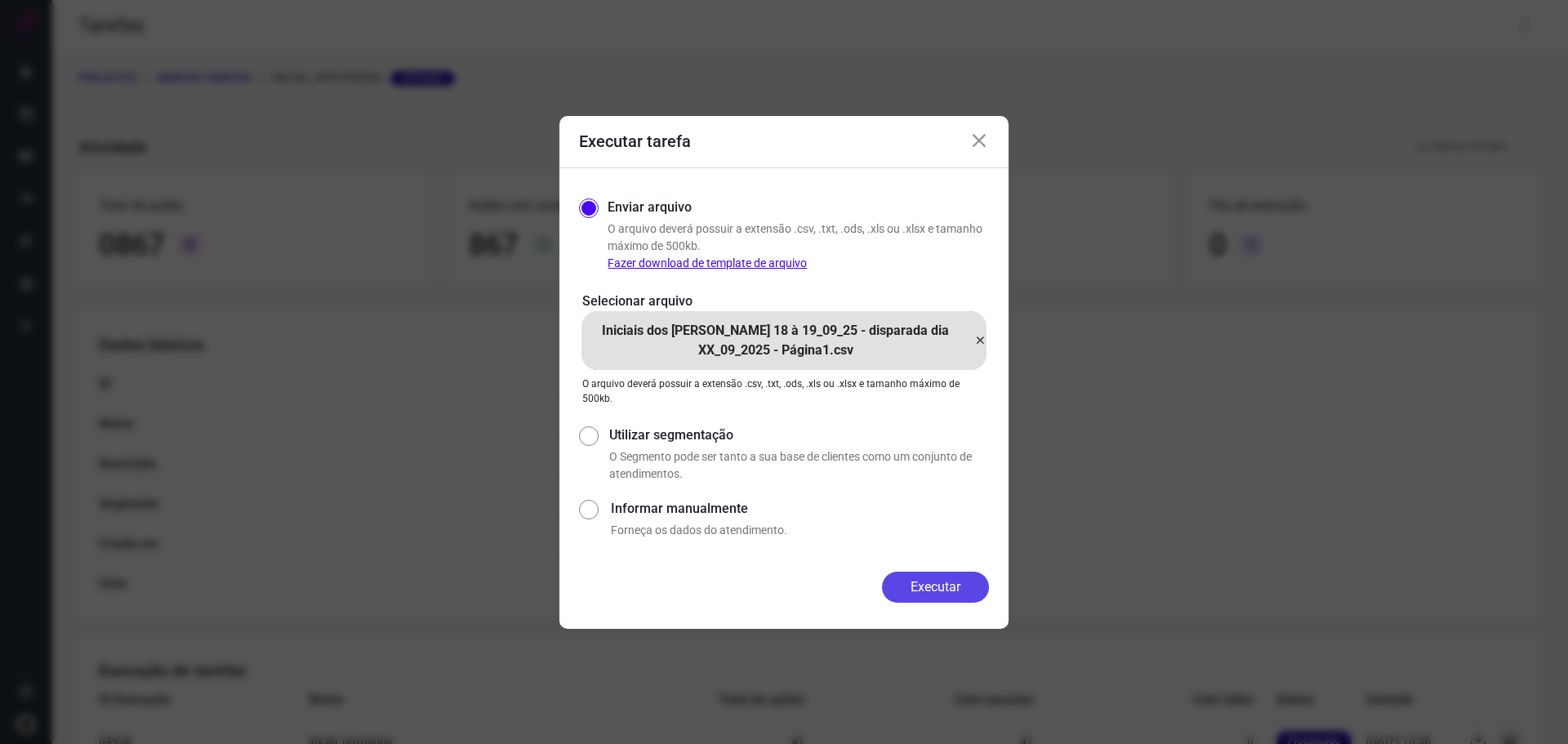
click at [962, 575] on button "Executar" at bounding box center [935, 587] width 107 height 31
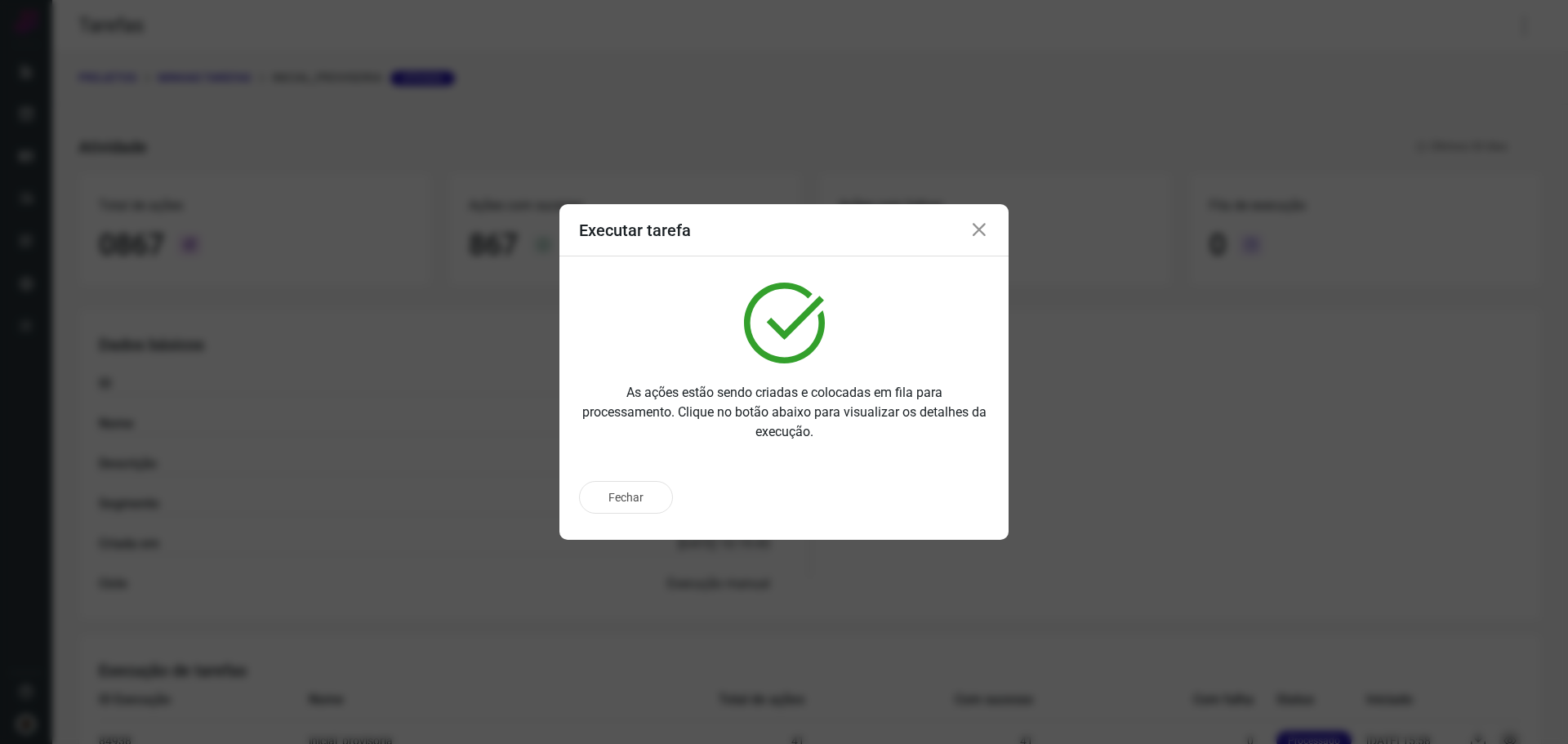
click at [981, 222] on icon at bounding box center [979, 230] width 20 height 20
